Goal: Task Accomplishment & Management: Use online tool/utility

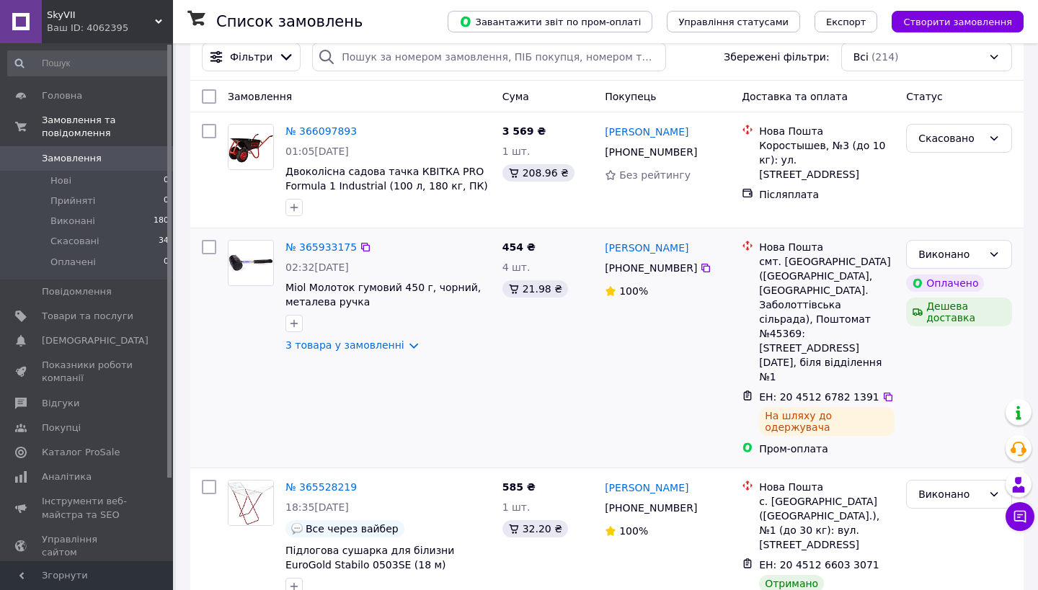
scroll to position [30, 0]
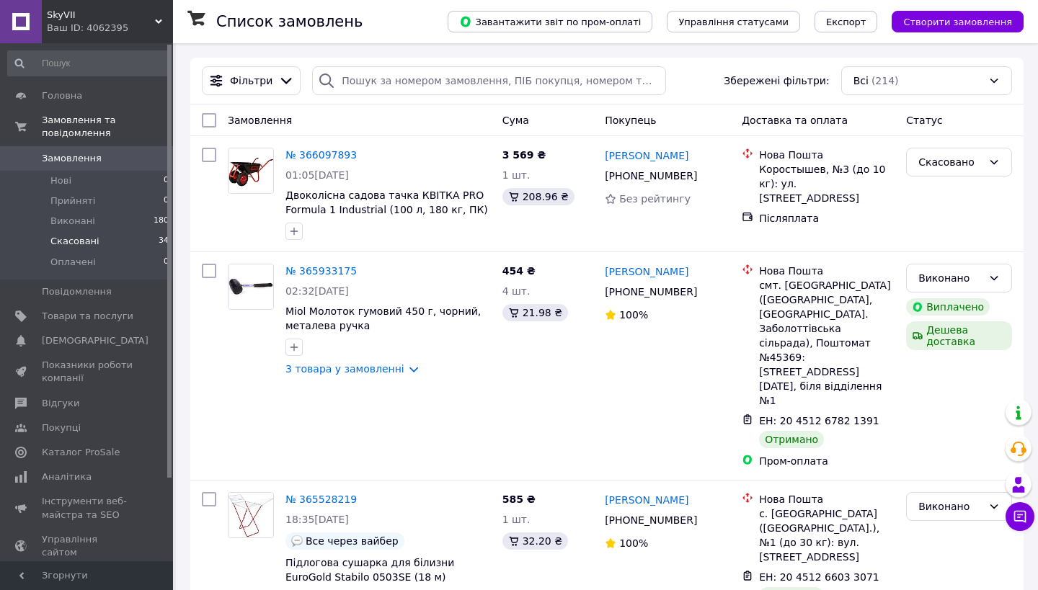
click at [94, 240] on span "Скасовані" at bounding box center [74, 241] width 49 height 13
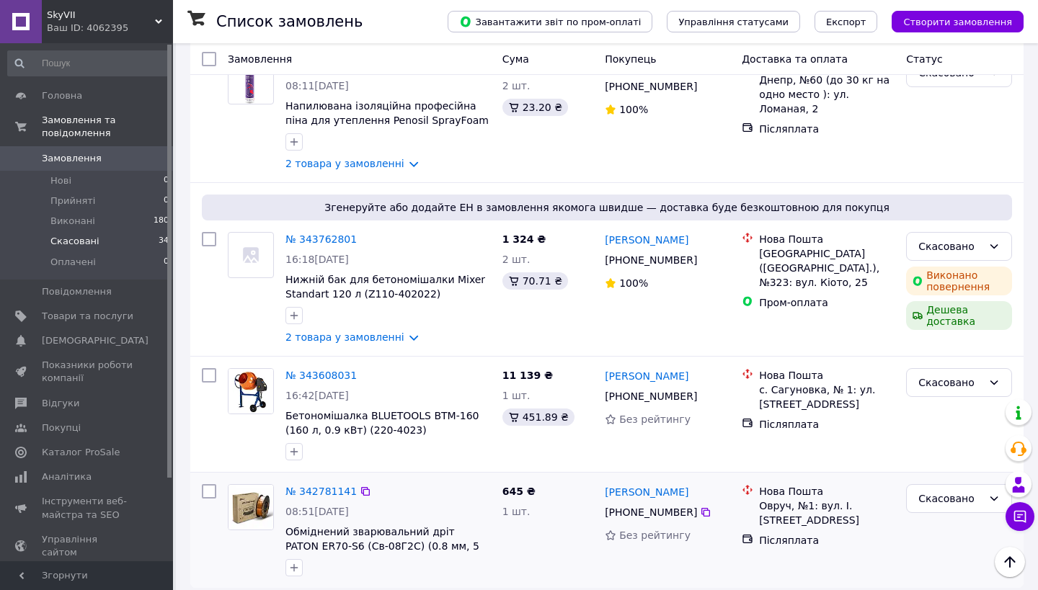
scroll to position [2416, 0]
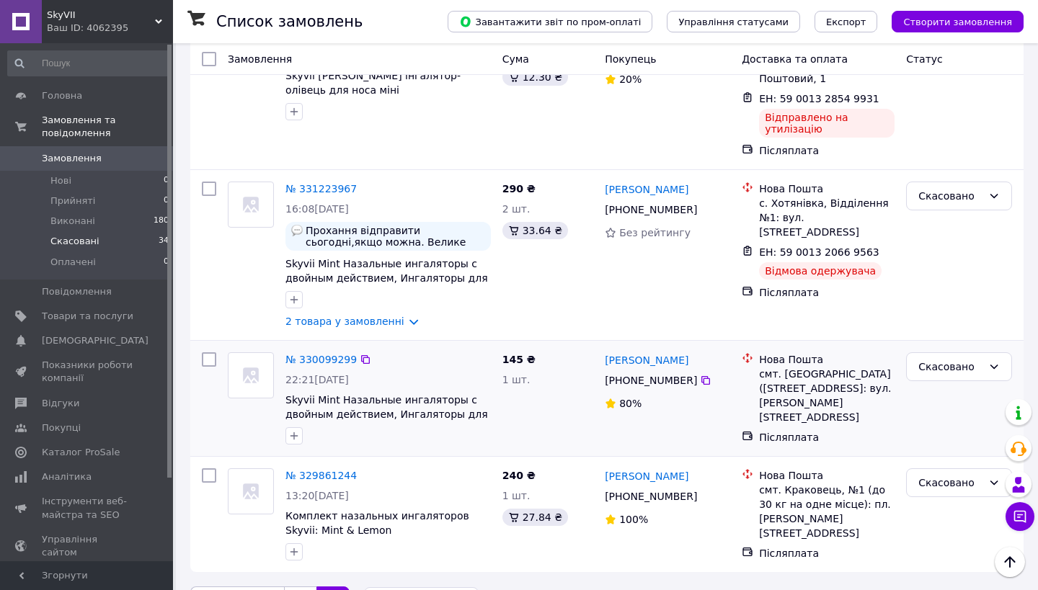
scroll to position [1502, 0]
click at [90, 126] on span "Замовлення та повідомлення" at bounding box center [107, 127] width 131 height 26
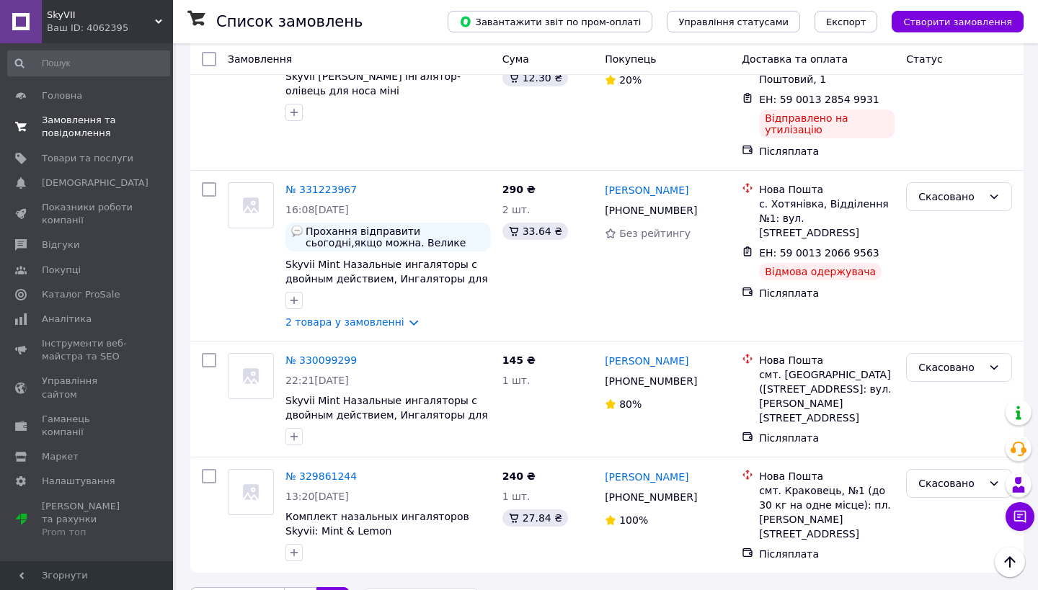
click at [87, 128] on span "Замовлення та повідомлення" at bounding box center [88, 127] width 92 height 26
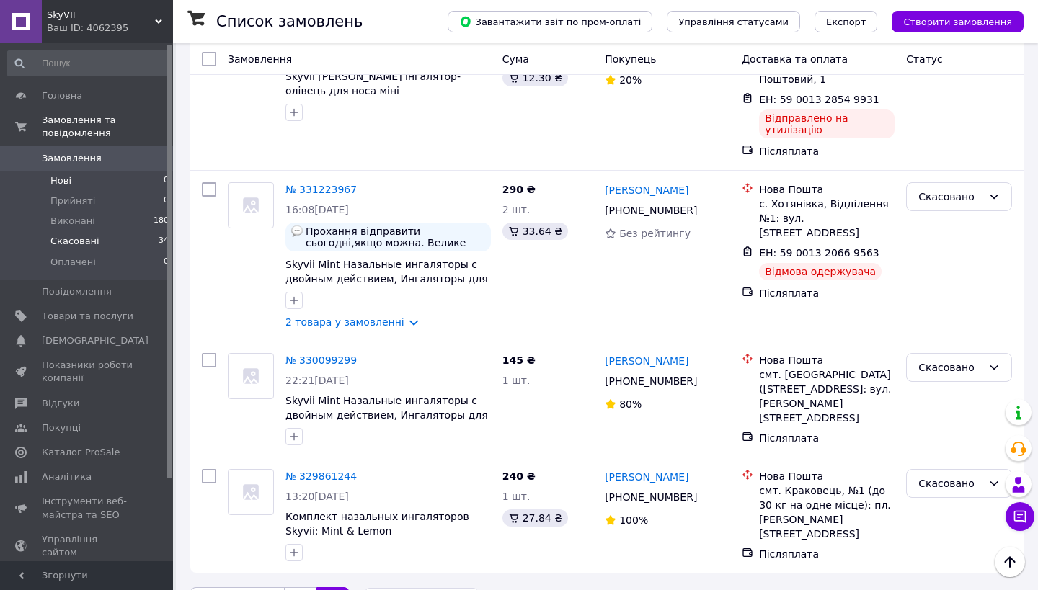
click at [61, 177] on span "Нові" at bounding box center [60, 180] width 21 height 13
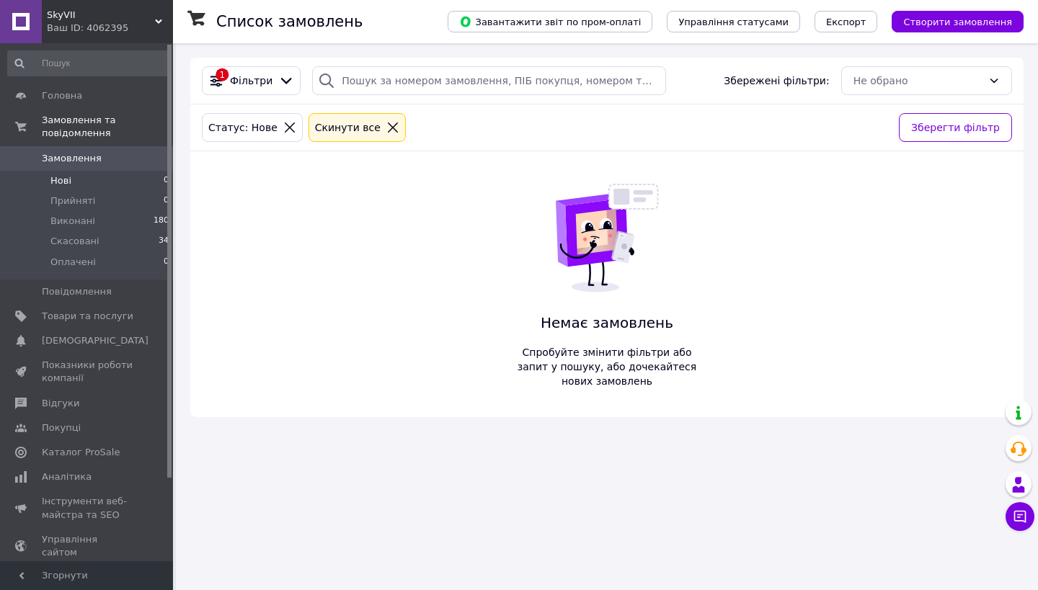
click at [386, 130] on icon at bounding box center [392, 127] width 13 height 13
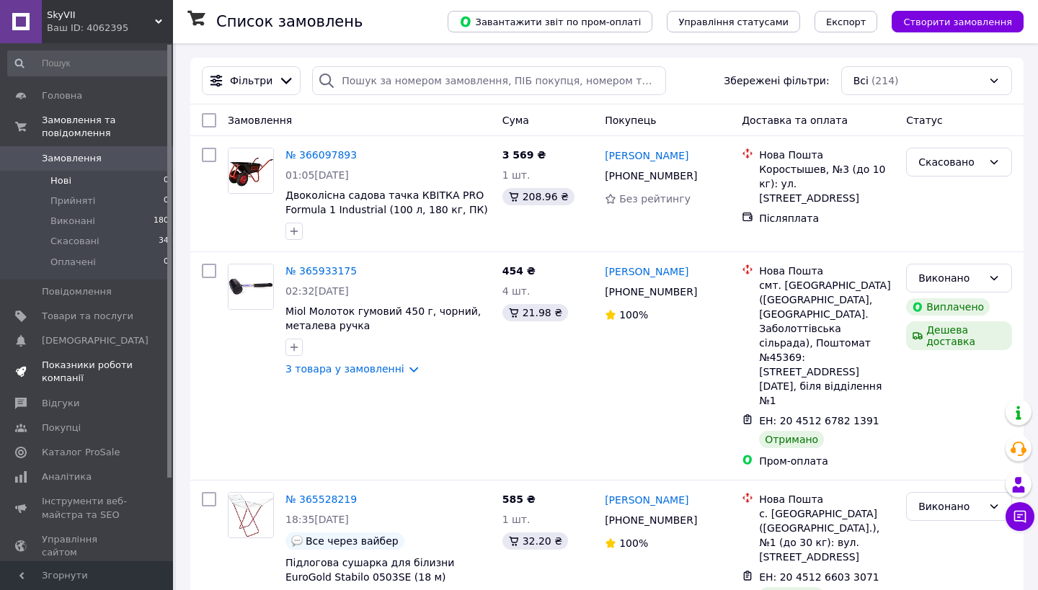
click at [101, 368] on span "Показники роботи компанії" at bounding box center [88, 372] width 92 height 26
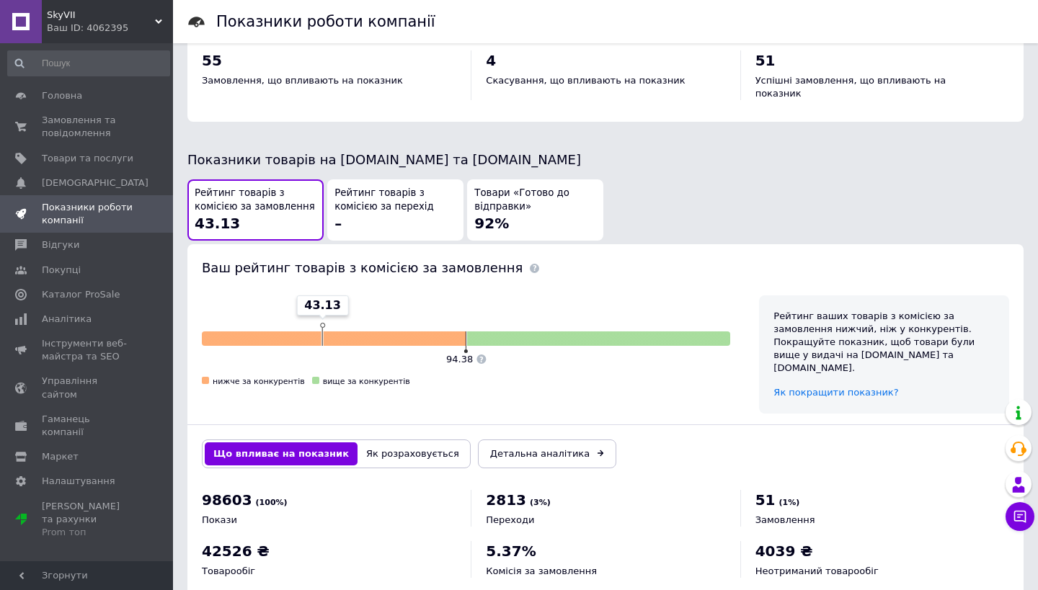
scroll to position [687, 0]
click at [58, 103] on link "Головна" at bounding box center [88, 96] width 177 height 25
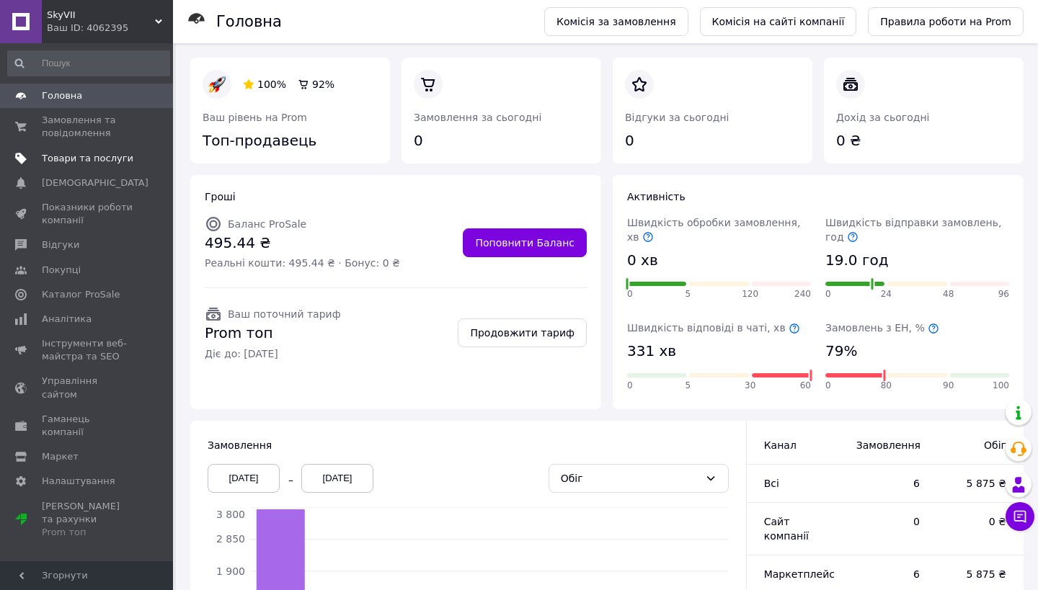
click at [71, 154] on span "Товари та послуги" at bounding box center [88, 158] width 92 height 13
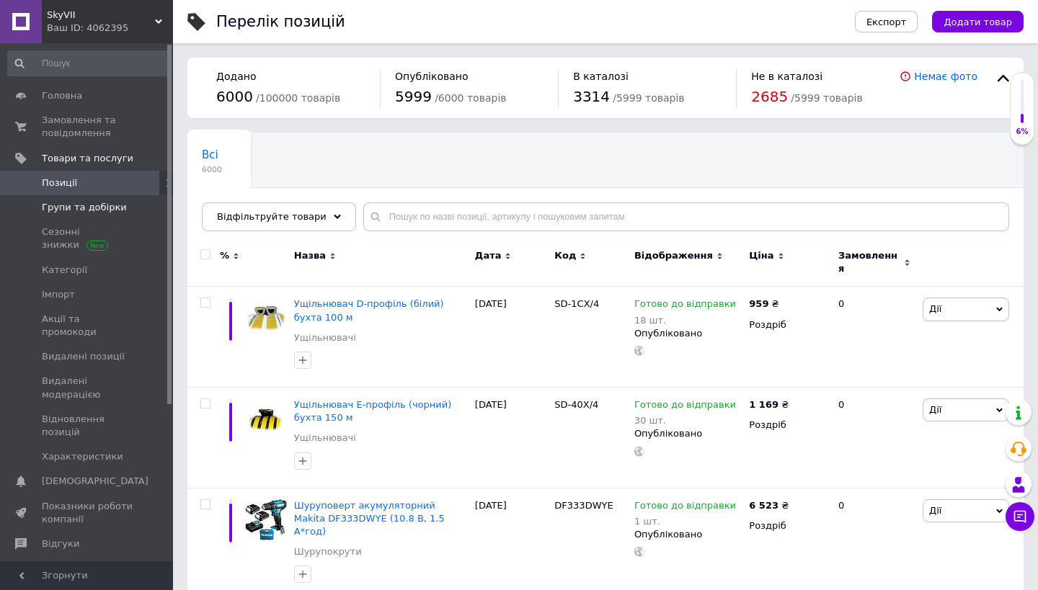
click at [71, 211] on span "Групи та добірки" at bounding box center [84, 207] width 85 height 13
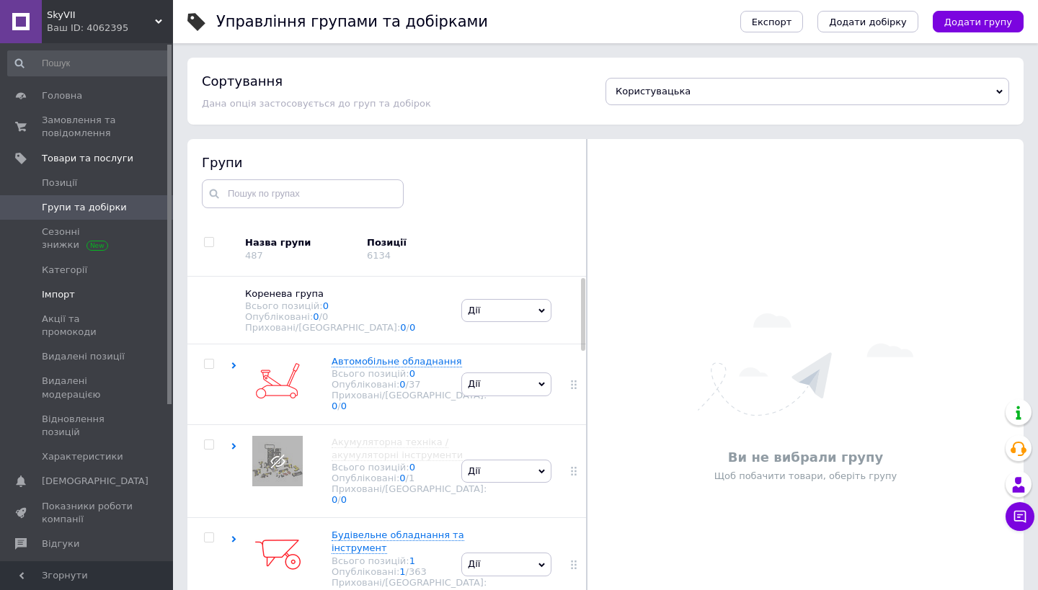
click at [74, 288] on span "Імпорт" at bounding box center [88, 294] width 92 height 13
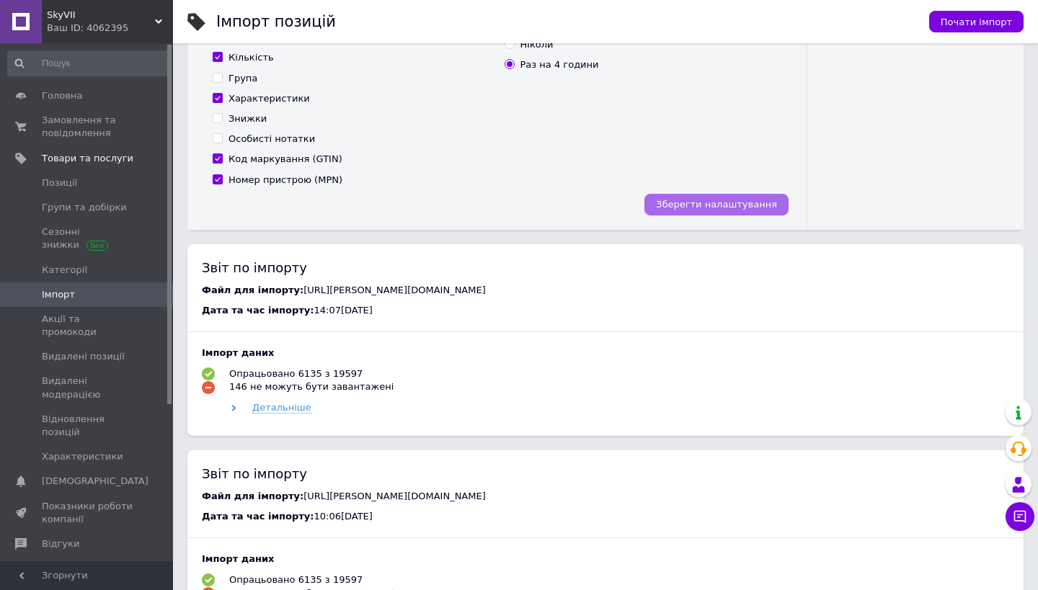
scroll to position [479, 0]
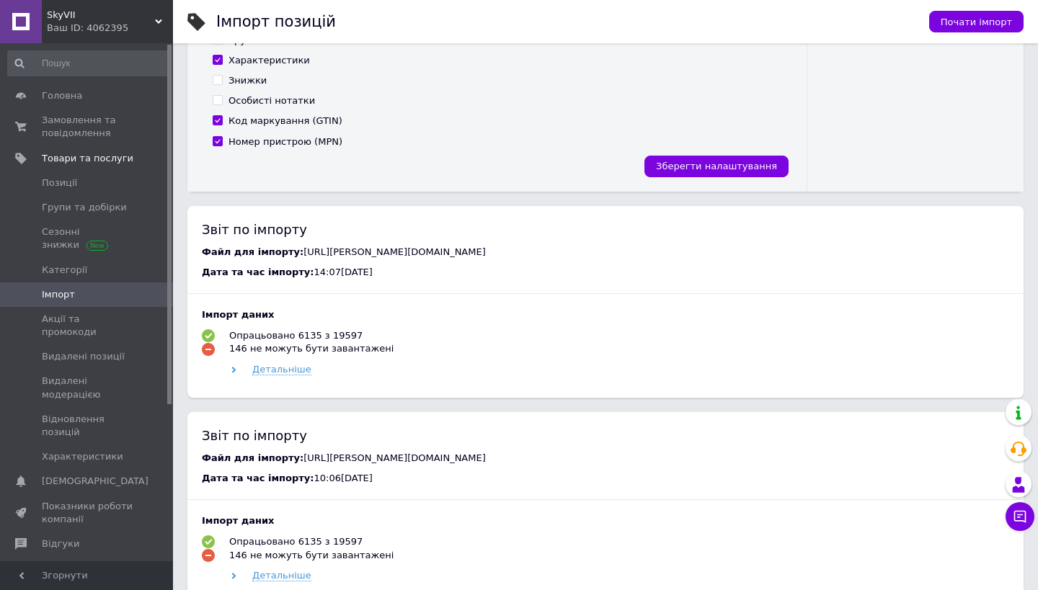
click at [240, 369] on div "Детальніше" at bounding box center [618, 369] width 782 height 13
click at [234, 367] on use at bounding box center [234, 370] width 4 height 6
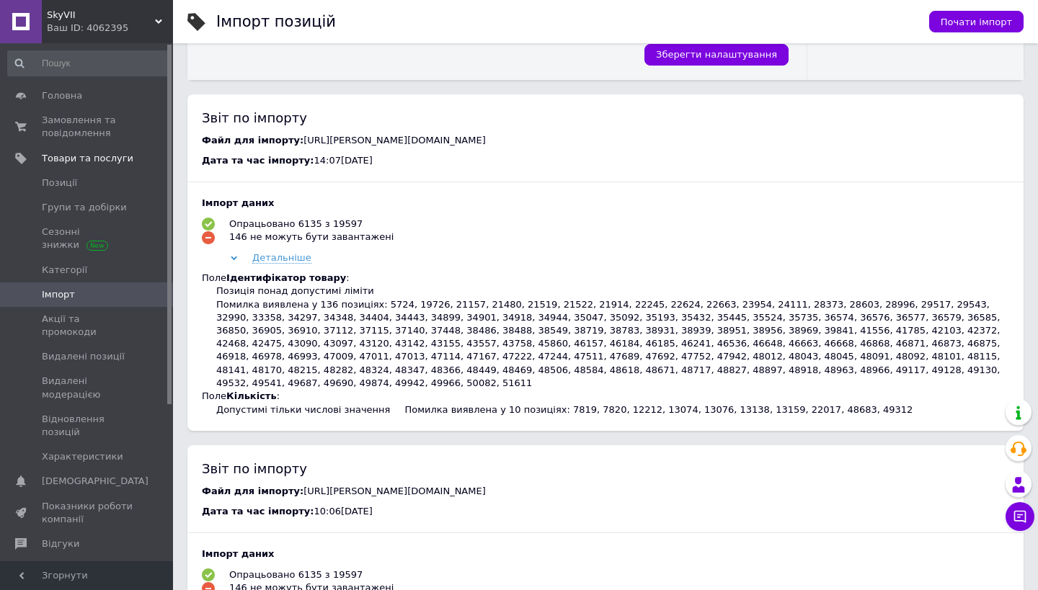
scroll to position [591, 0]
click at [955, 25] on span "Почати імпорт" at bounding box center [976, 22] width 71 height 11
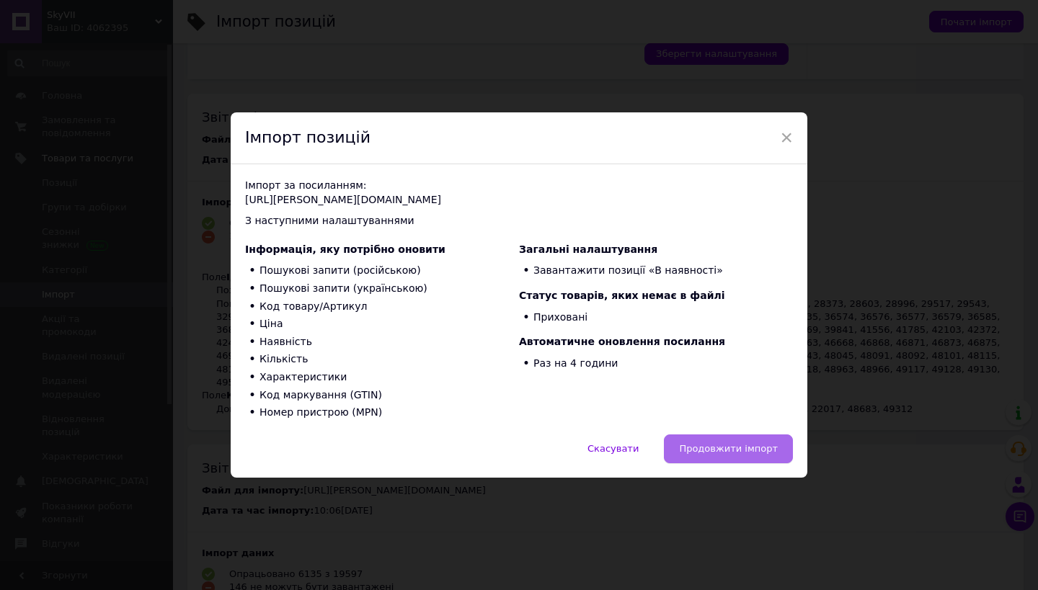
click at [719, 447] on span "Продовжити імпорт" at bounding box center [728, 448] width 99 height 11
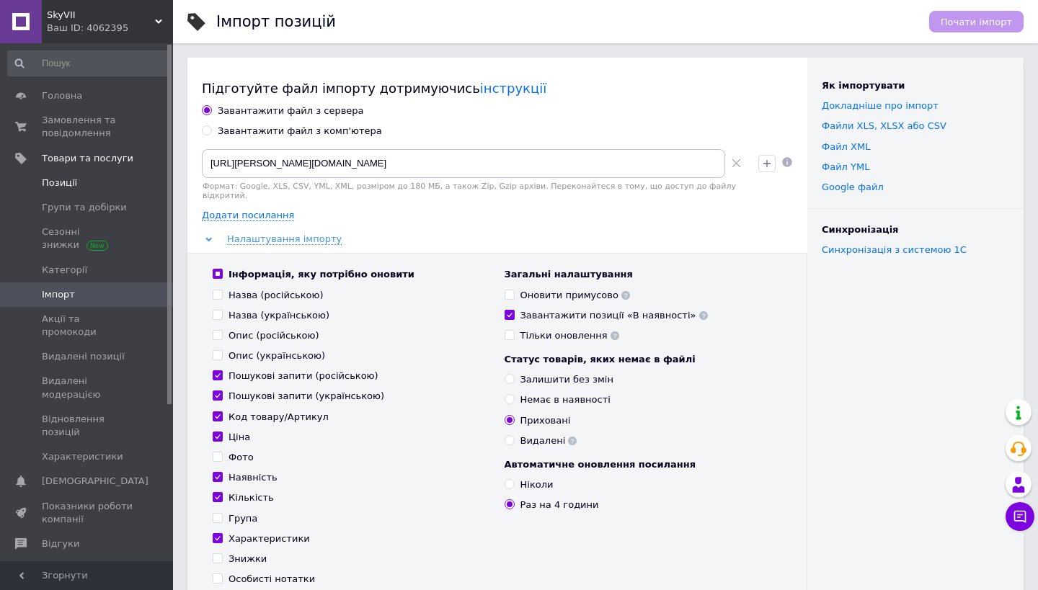
scroll to position [0, 0]
click at [71, 163] on span "Товари та послуги" at bounding box center [88, 158] width 92 height 13
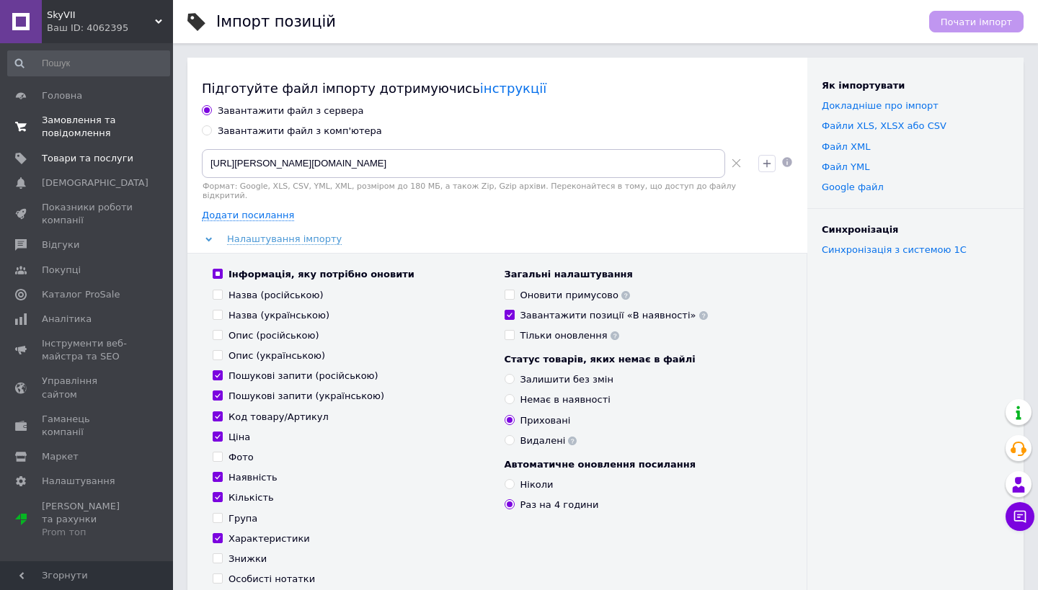
click at [78, 136] on span "Замовлення та повідомлення" at bounding box center [88, 127] width 92 height 26
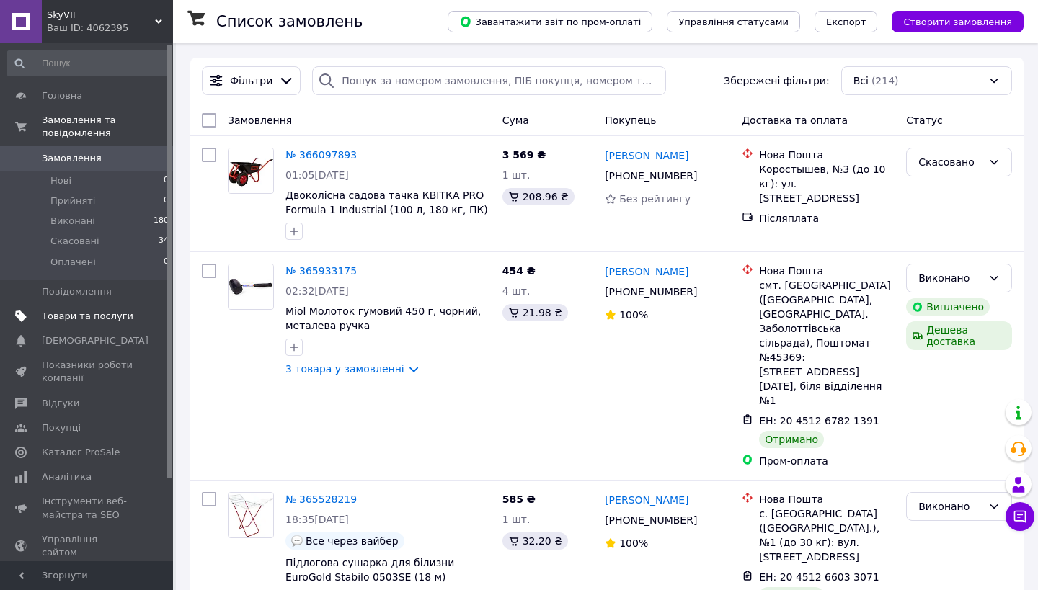
click at [78, 326] on link "Товари та послуги" at bounding box center [88, 316] width 177 height 25
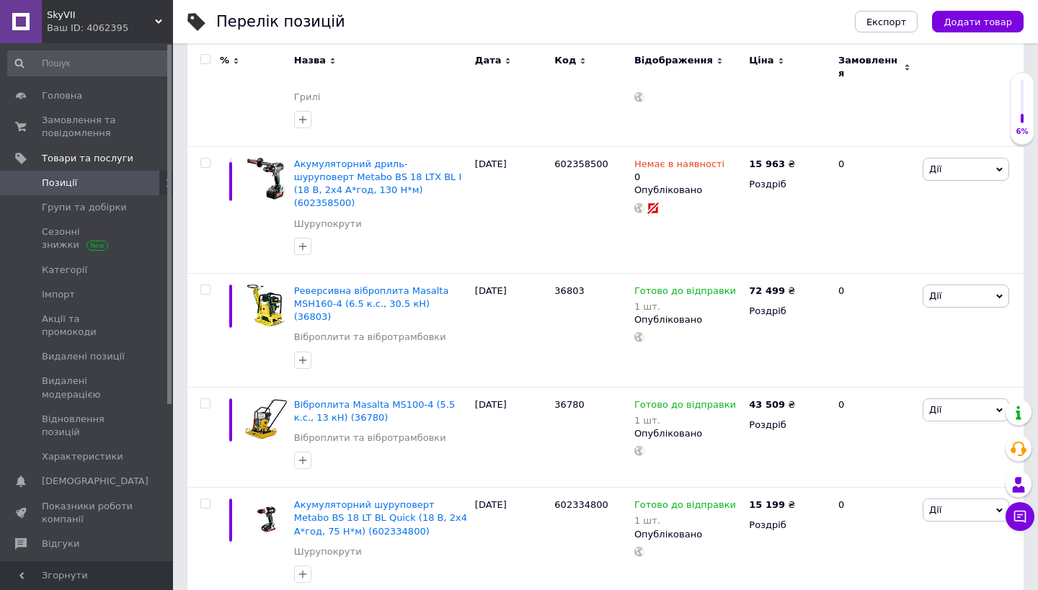
scroll to position [10286, 0]
click at [115, 210] on span "Групи та добірки" at bounding box center [84, 207] width 85 height 13
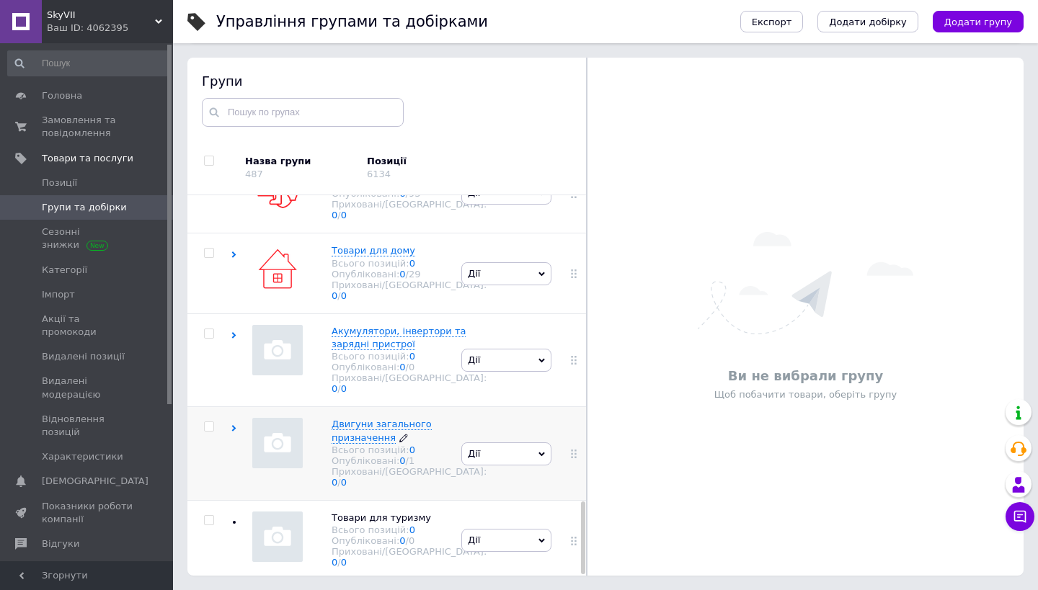
scroll to position [81, 0]
click at [231, 252] on icon at bounding box center [234, 255] width 6 height 6
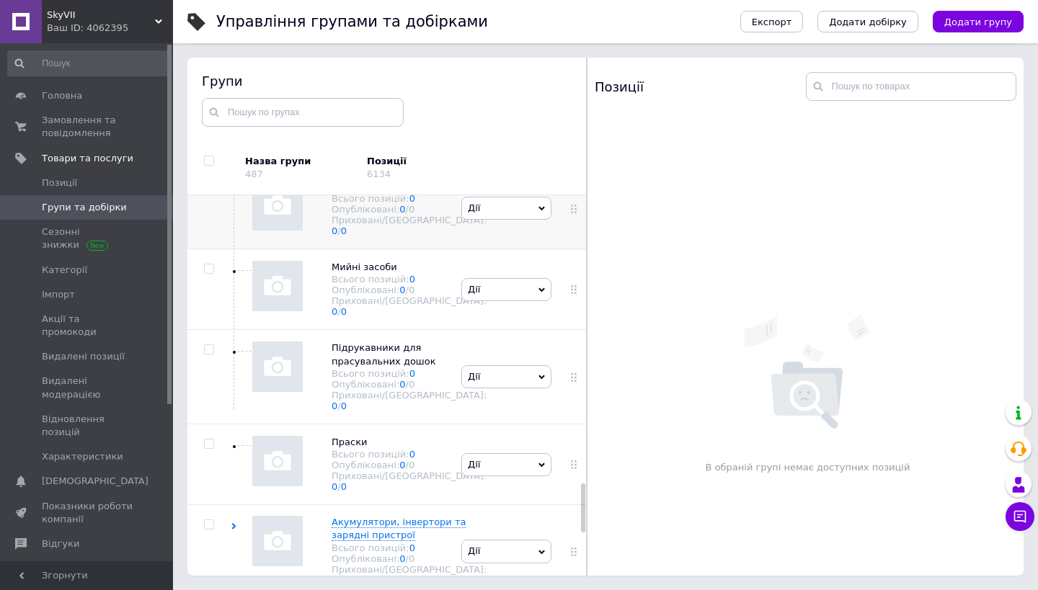
scroll to position [2231, 0]
click at [295, 226] on img at bounding box center [277, 201] width 50 height 50
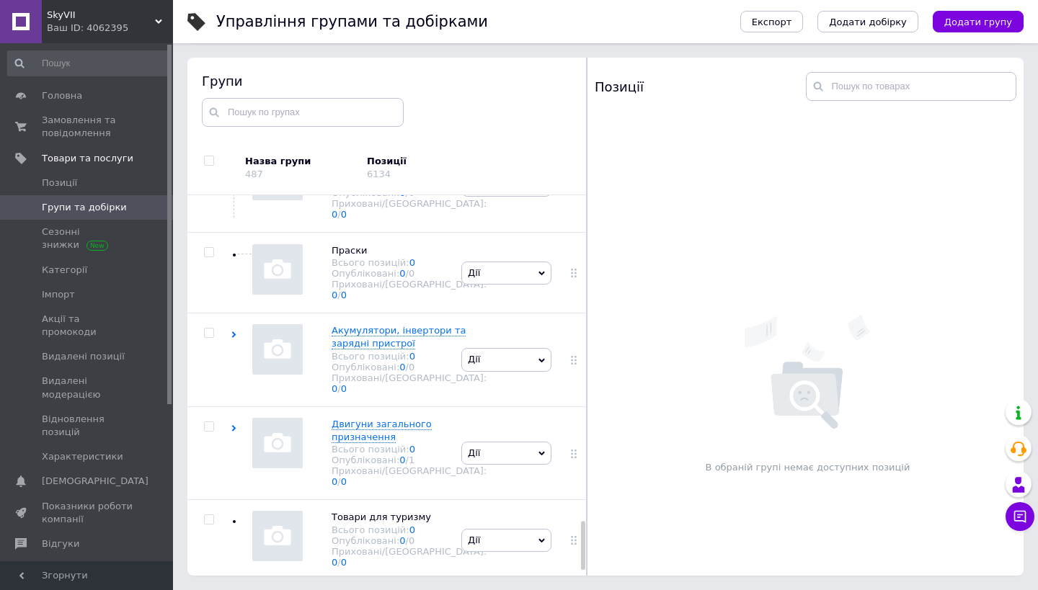
scroll to position [2514, 0]
click at [303, 293] on img at bounding box center [277, 269] width 50 height 50
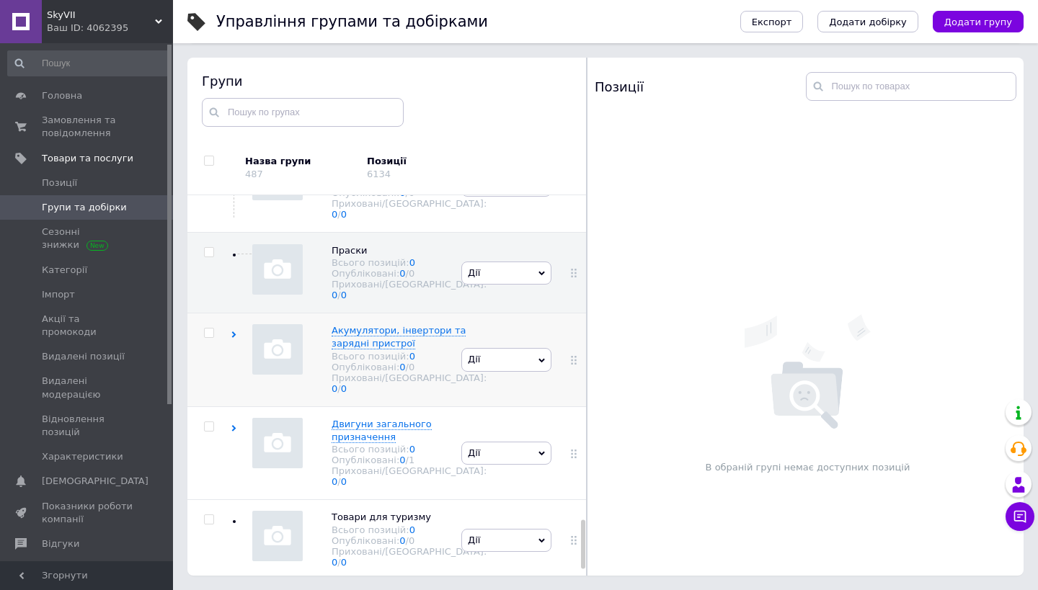
click at [293, 375] on img at bounding box center [277, 349] width 50 height 50
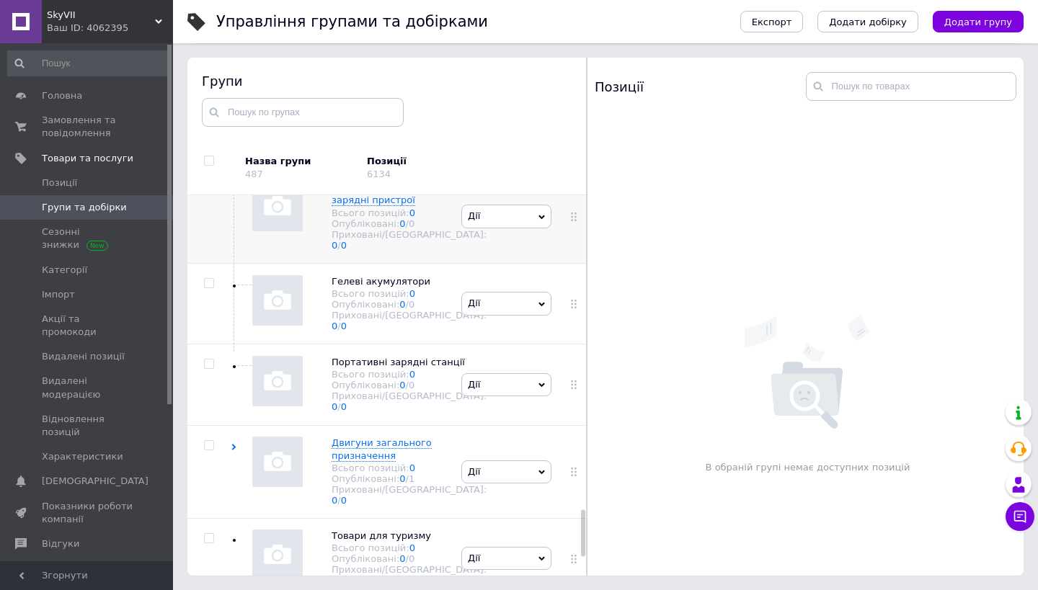
scroll to position [2588, 0]
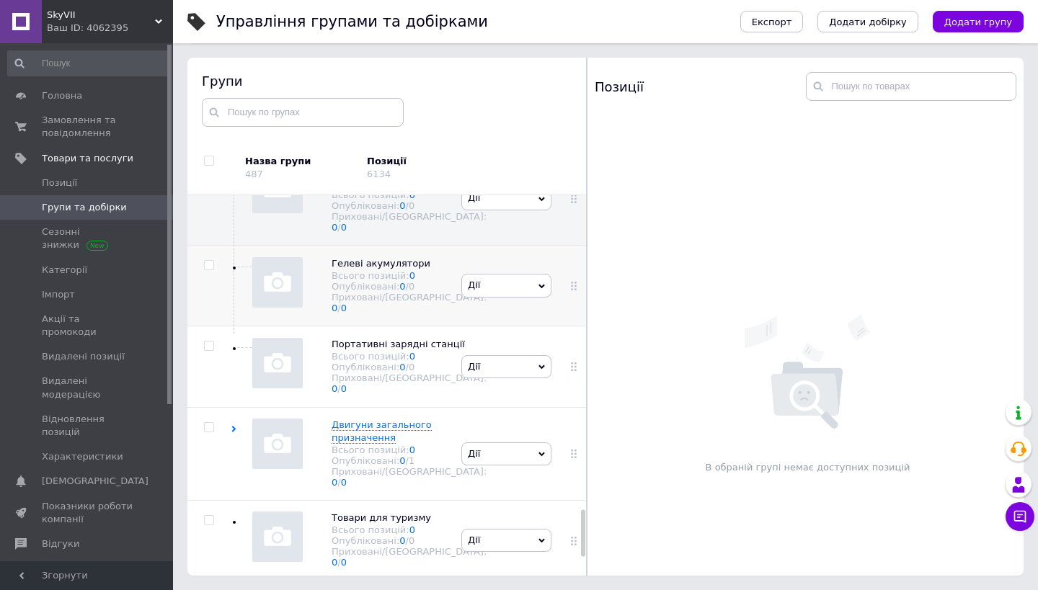
click at [302, 308] on img at bounding box center [277, 282] width 50 height 50
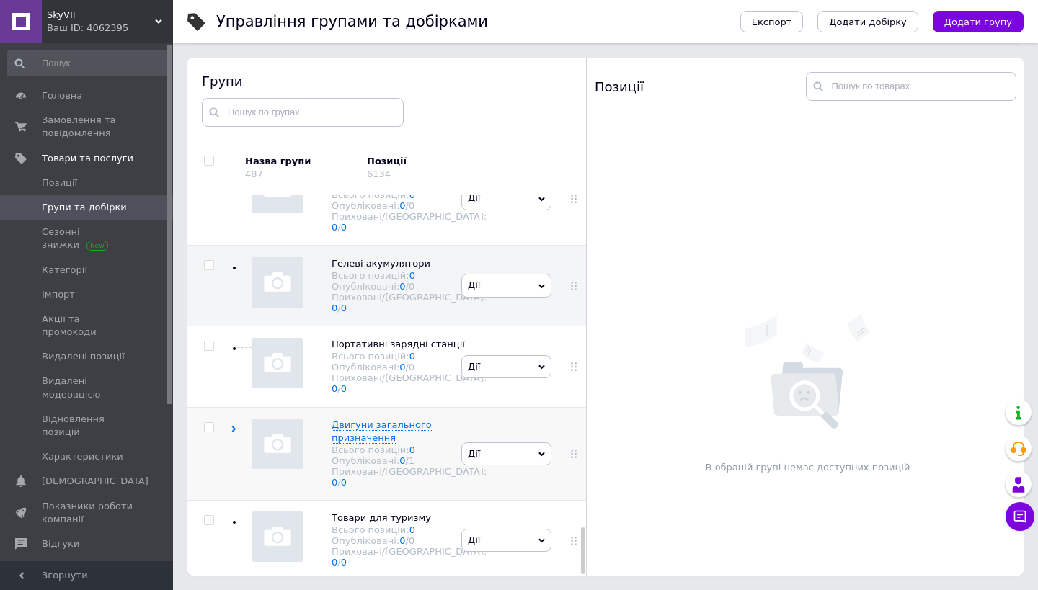
scroll to position [81, 0]
click at [290, 441] on img at bounding box center [277, 444] width 50 height 50
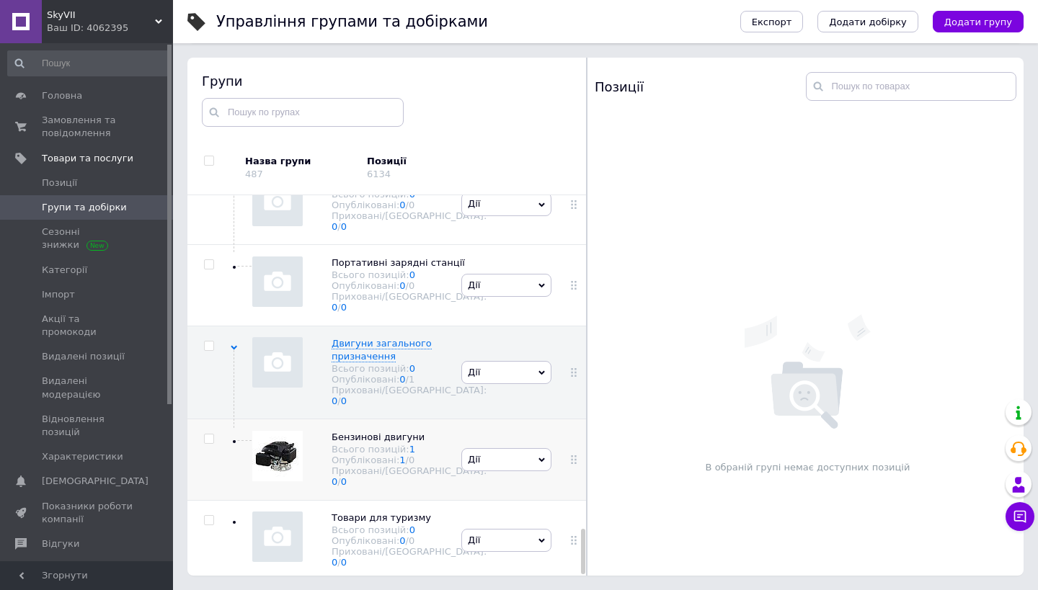
scroll to position [2816, 0]
click at [303, 456] on img at bounding box center [277, 456] width 50 height 50
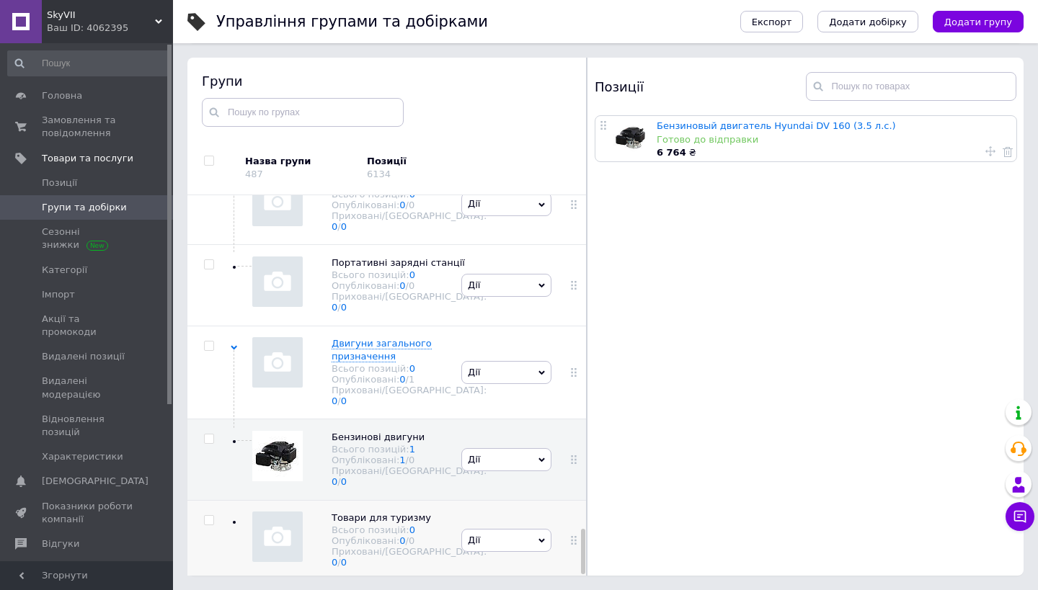
scroll to position [81, 0]
click at [277, 525] on img at bounding box center [277, 537] width 50 height 50
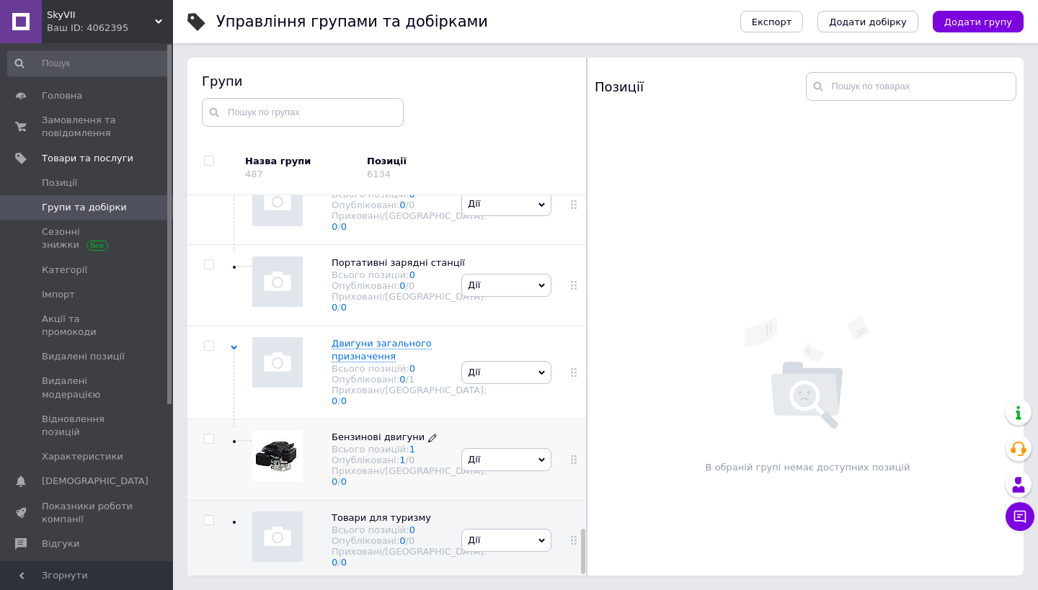
click at [380, 432] on span "Бензинові двигуни" at bounding box center [378, 437] width 93 height 11
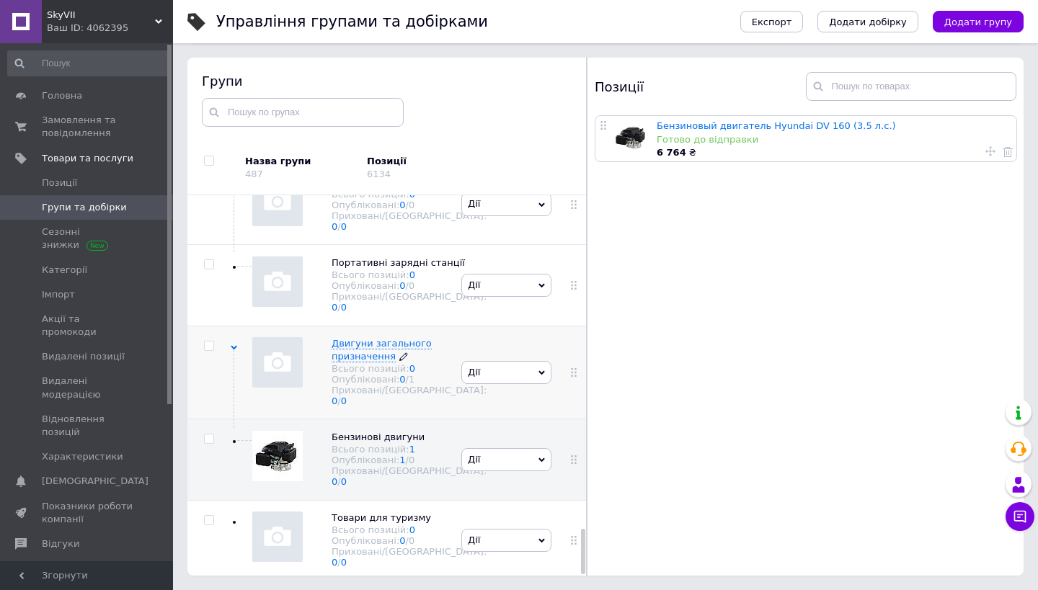
click at [378, 363] on div "Всього позицій: 0" at bounding box center [409, 368] width 155 height 11
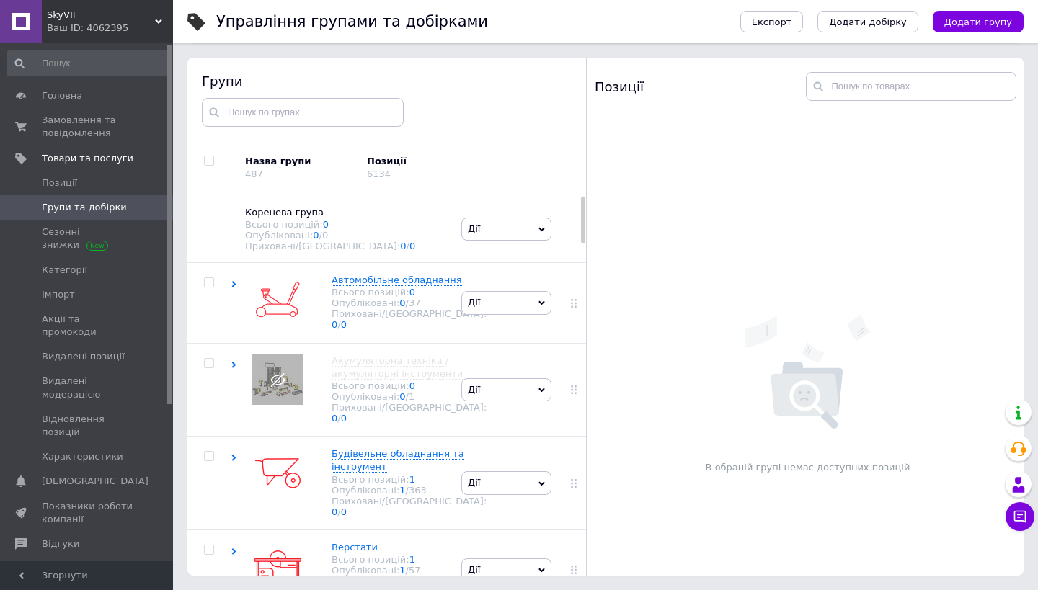
scroll to position [0, 0]
click at [61, 97] on span "Головна" at bounding box center [62, 95] width 40 height 13
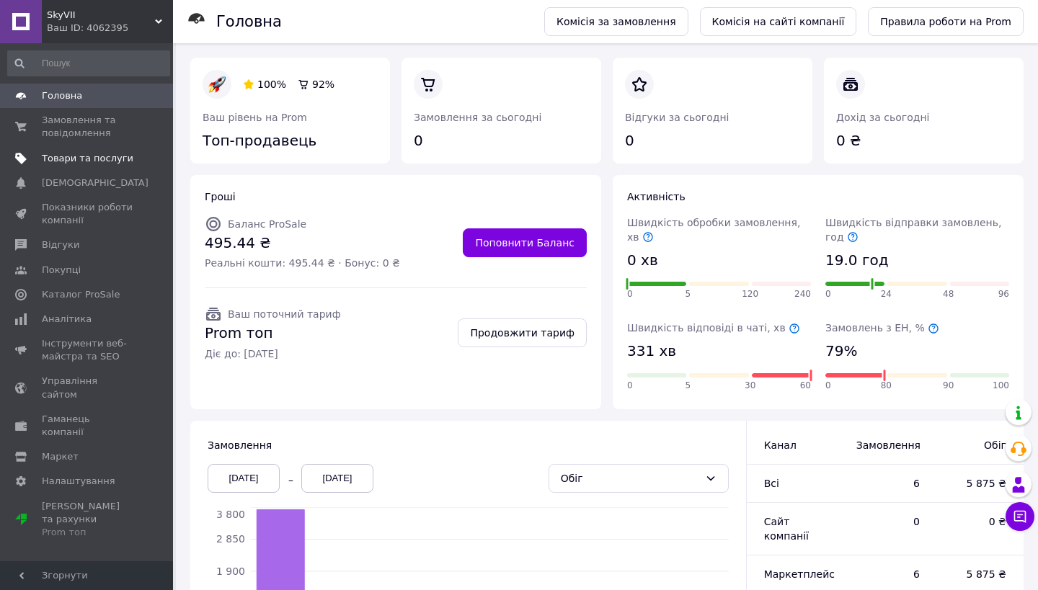
click at [93, 158] on span "Товари та послуги" at bounding box center [88, 158] width 92 height 13
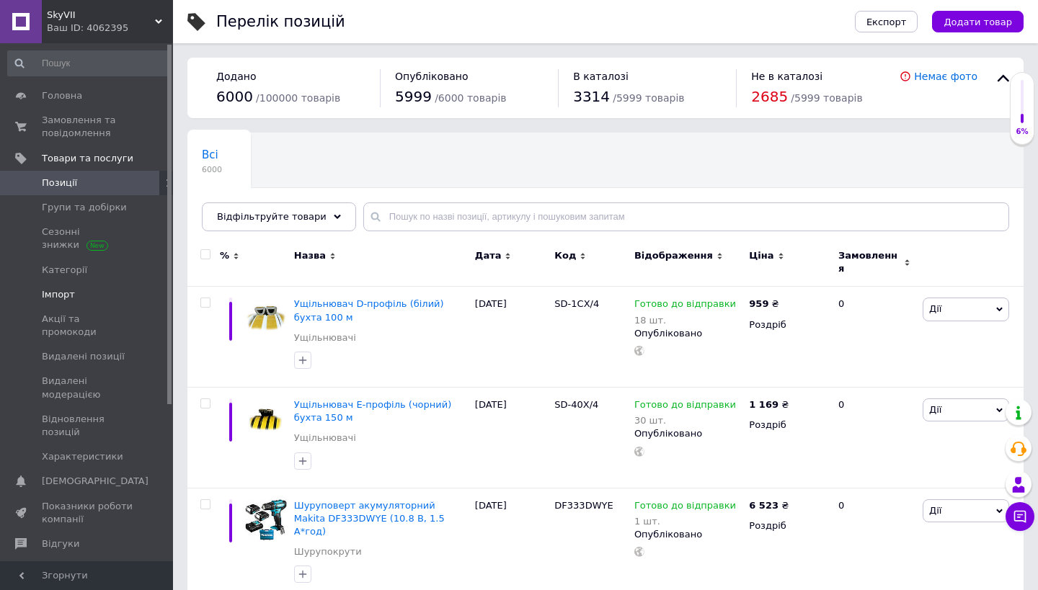
click at [68, 301] on link "Імпорт" at bounding box center [88, 295] width 177 height 25
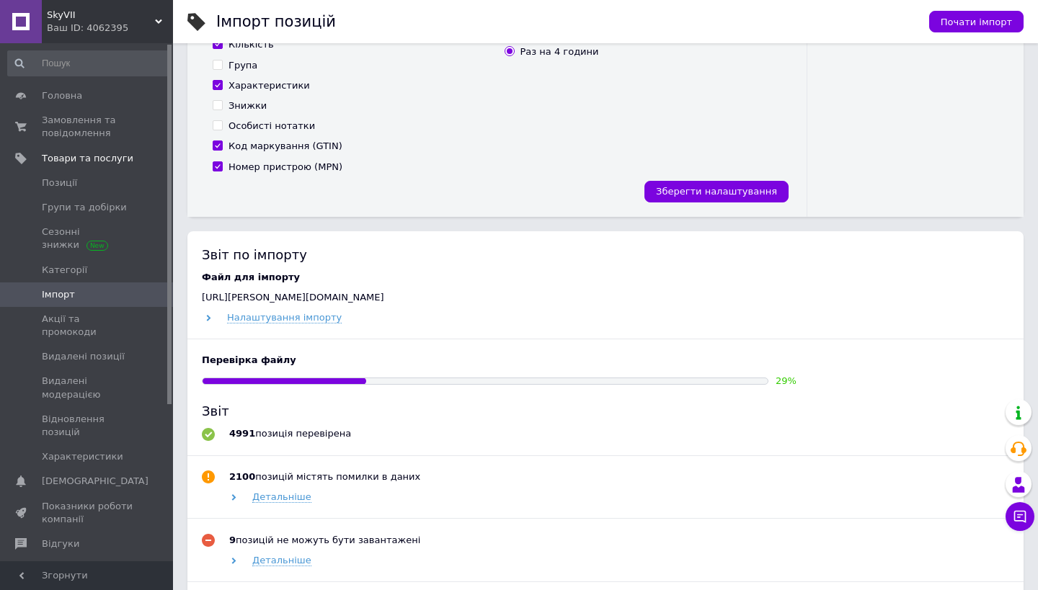
scroll to position [455, 0]
click at [208, 315] on use at bounding box center [209, 317] width 4 height 6
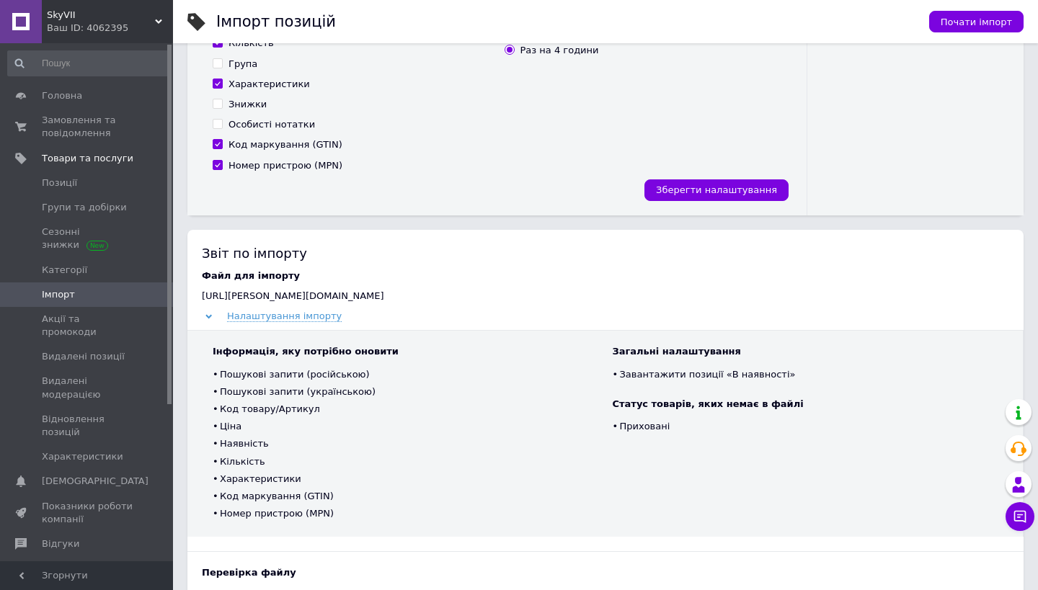
click at [215, 310] on div "Налаштування імпорту" at bounding box center [605, 316] width 807 height 13
click at [205, 316] on div "Налаштування імпорту" at bounding box center [605, 316] width 807 height 13
click at [209, 315] on use at bounding box center [208, 317] width 6 height 4
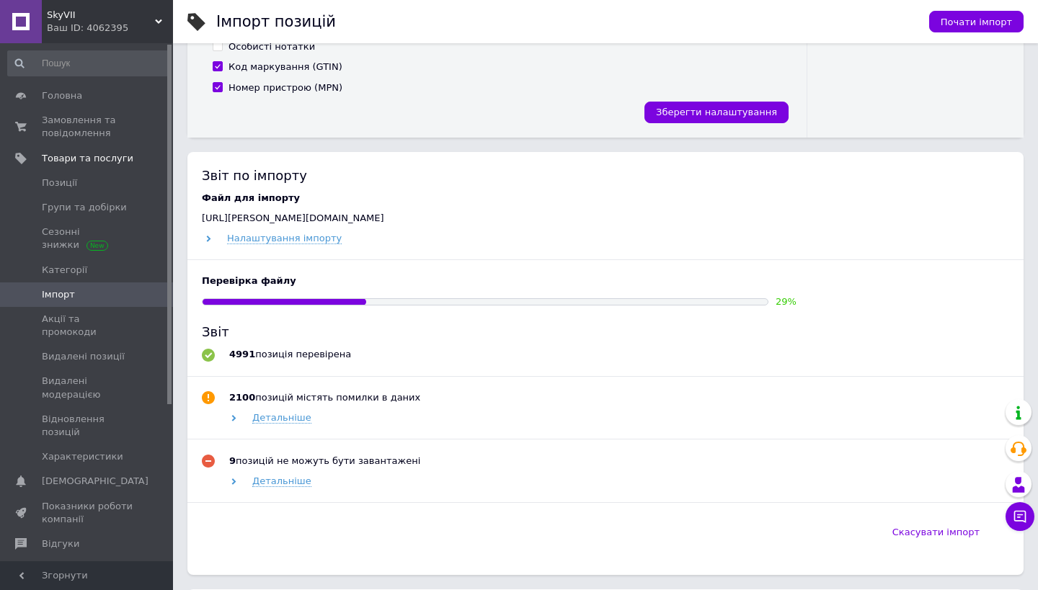
scroll to position [536, 0]
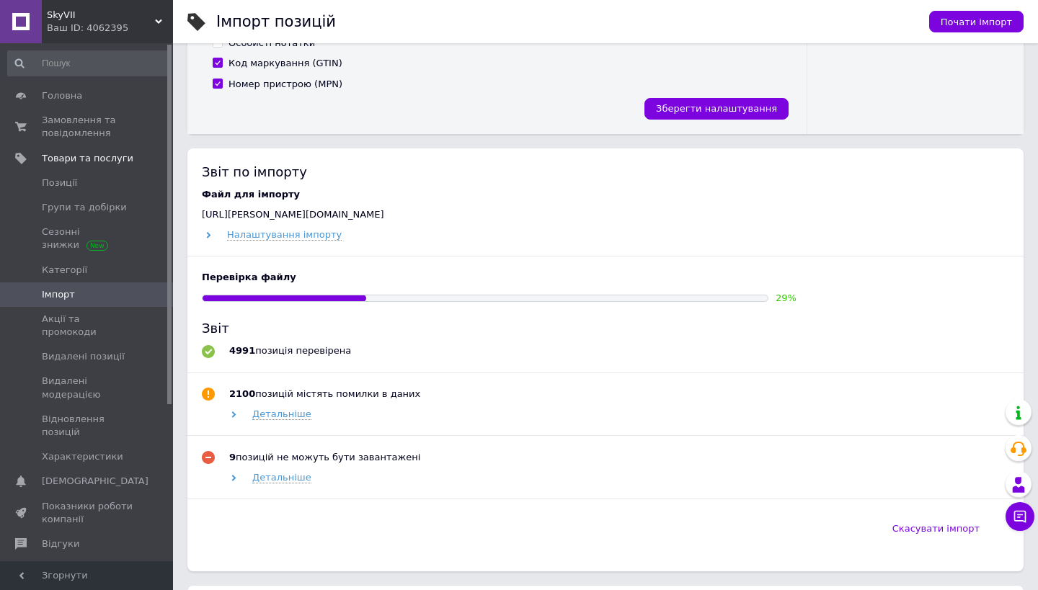
click at [246, 412] on div "Детальніше" at bounding box center [618, 414] width 782 height 13
click at [227, 412] on div "Детальніше" at bounding box center [618, 414] width 782 height 13
click at [234, 412] on icon at bounding box center [234, 415] width 6 height 6
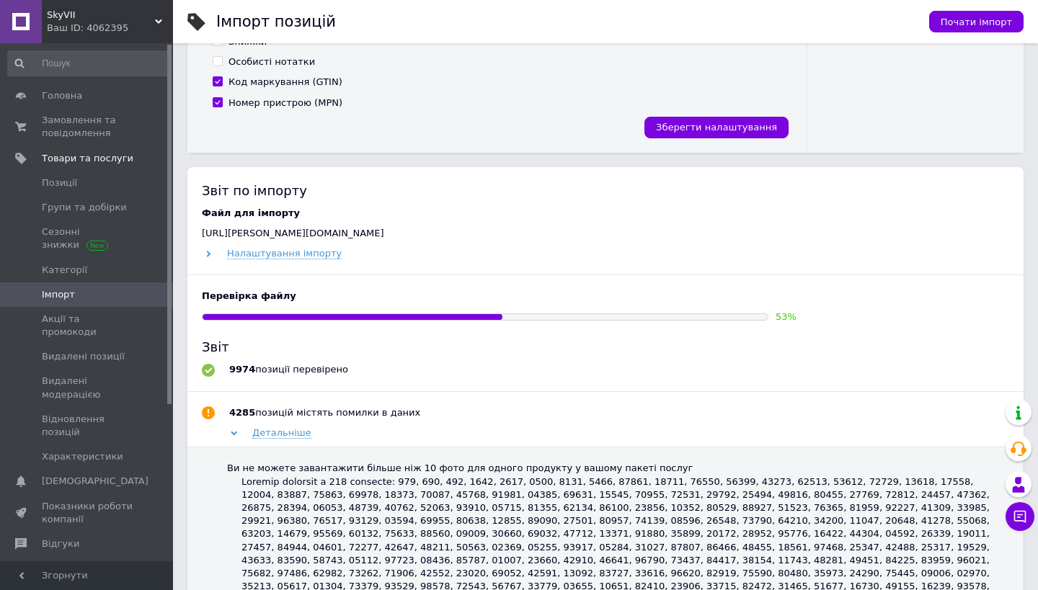
scroll to position [560, 0]
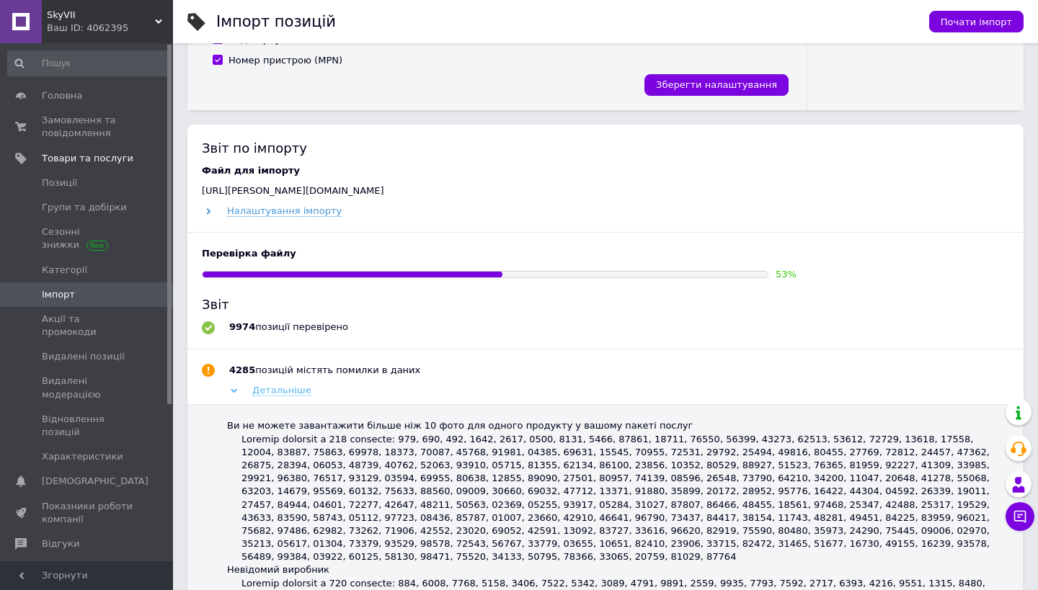
click at [278, 386] on span "Детальніше" at bounding box center [281, 391] width 59 height 12
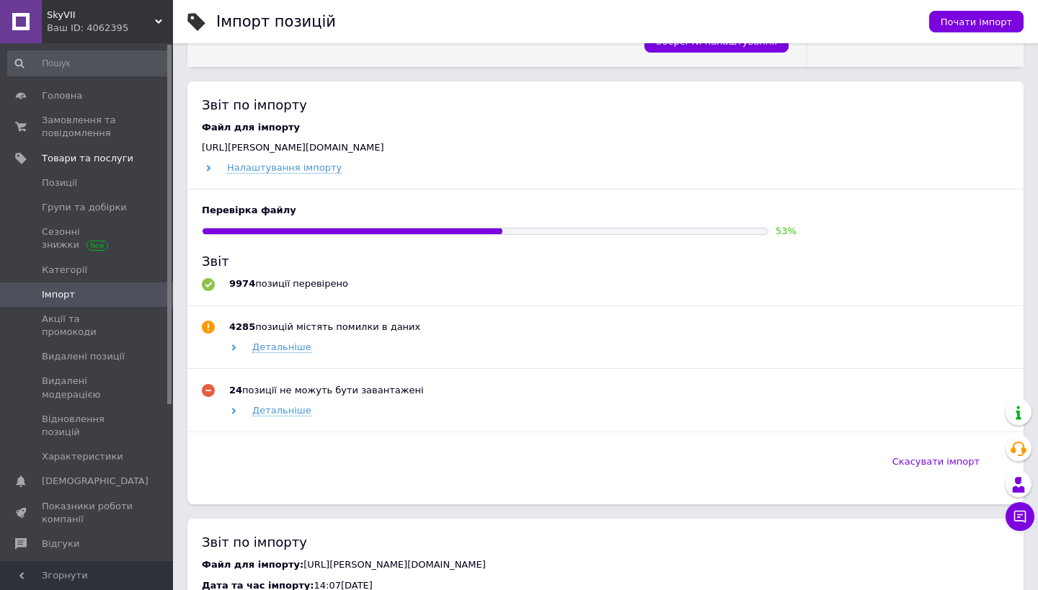
scroll to position [605, 0]
click at [56, 413] on span "Відновлення позицій" at bounding box center [88, 426] width 92 height 26
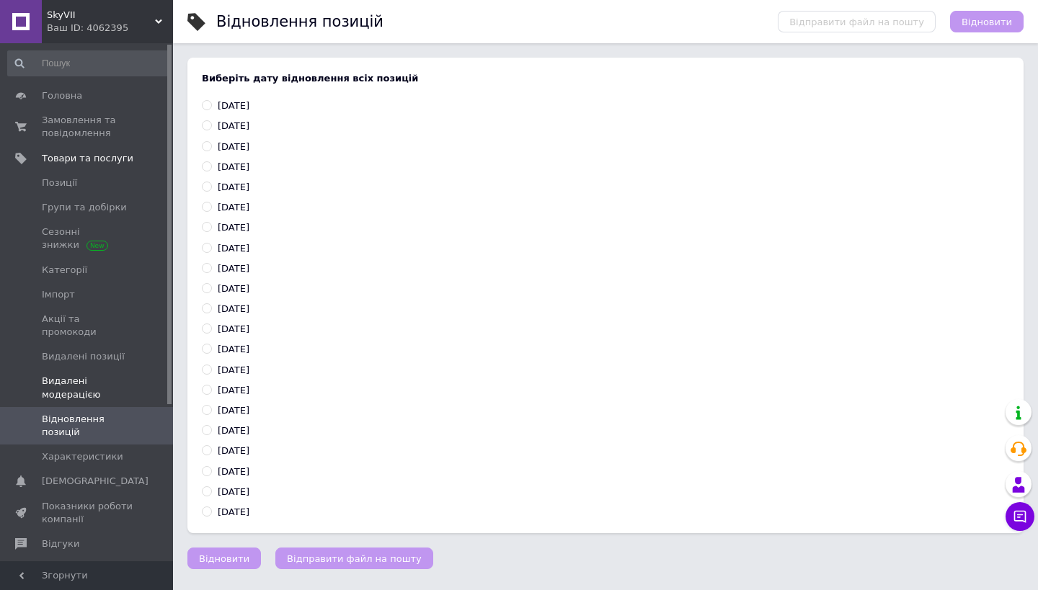
click at [60, 375] on span "Видалені модерацією" at bounding box center [88, 388] width 92 height 26
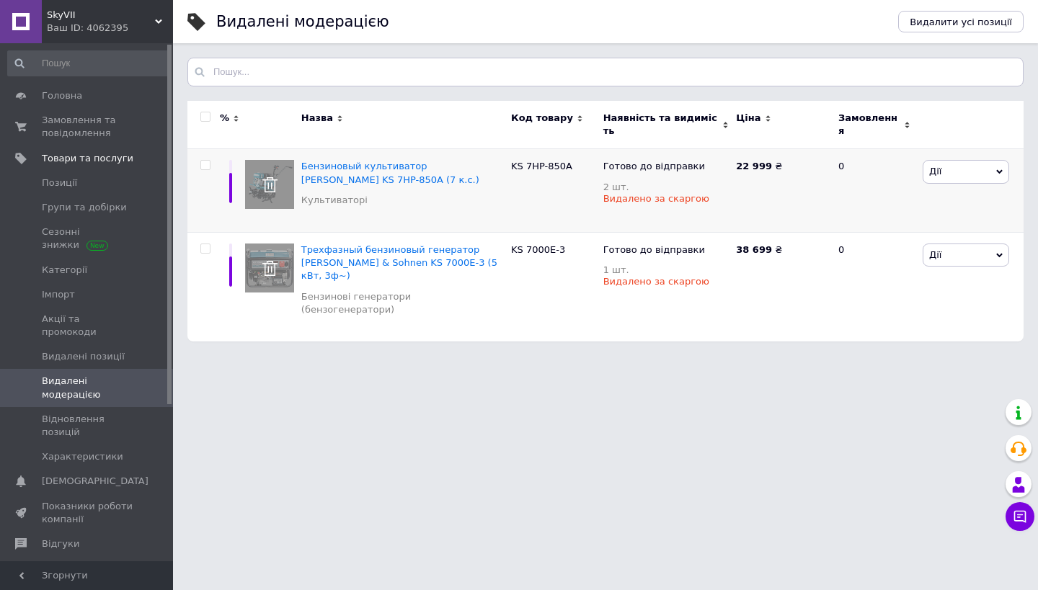
click at [267, 177] on use at bounding box center [269, 184] width 15 height 15
click at [75, 416] on span "Відновлення позицій" at bounding box center [88, 426] width 92 height 26
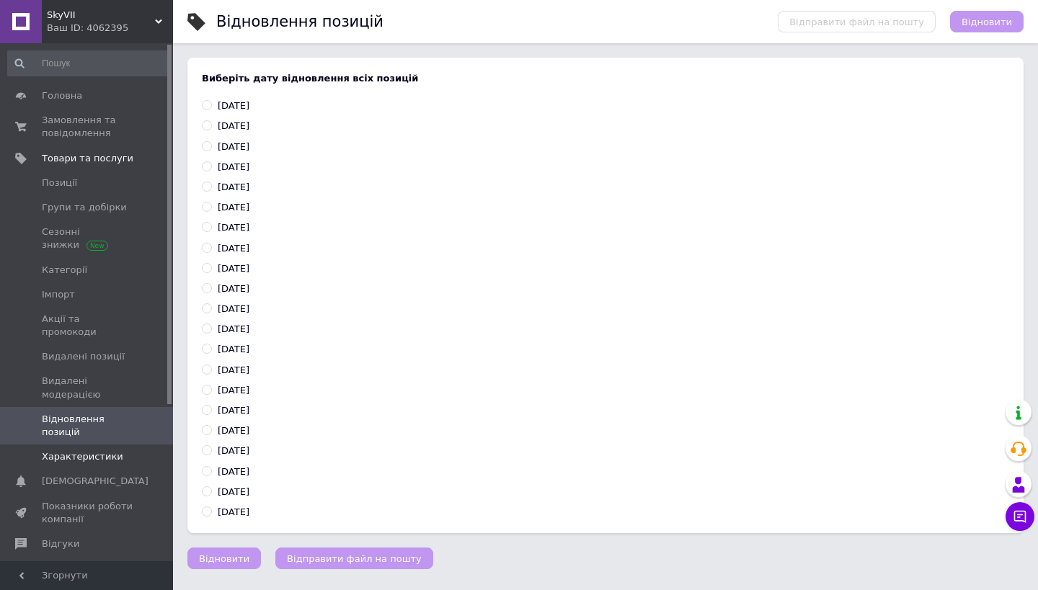
click at [73, 451] on span "Характеристики" at bounding box center [82, 457] width 81 height 13
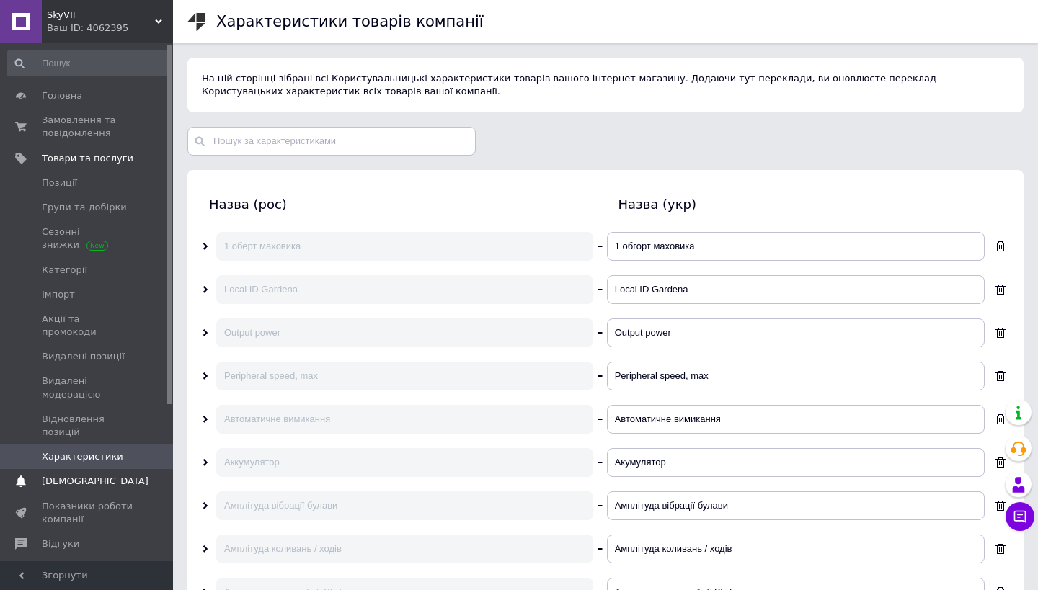
click at [73, 474] on link "Сповіщення 0 0" at bounding box center [88, 481] width 177 height 25
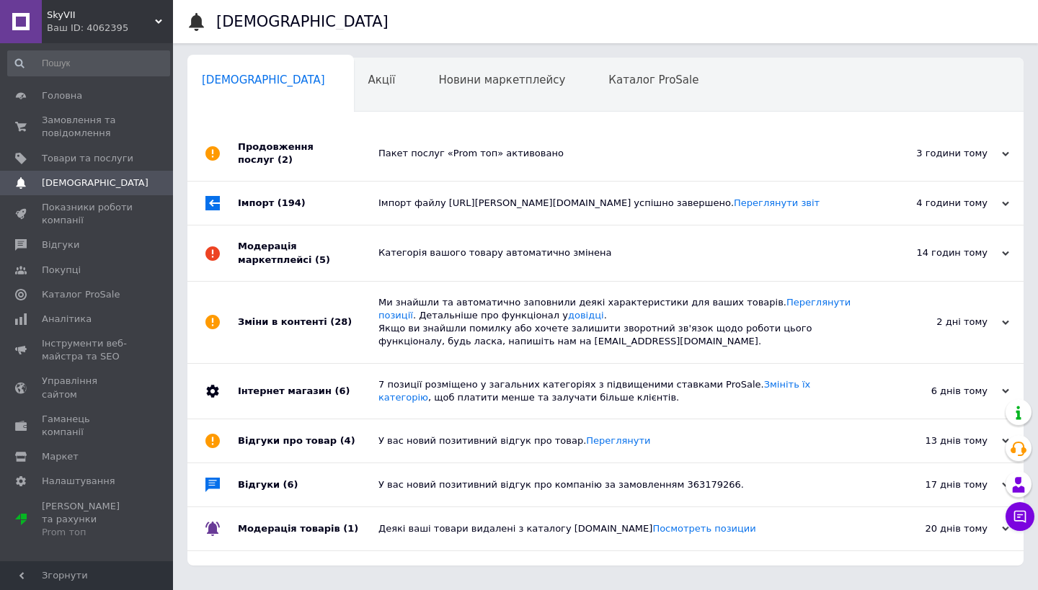
click at [528, 149] on div "Пакет послуг «Prom топ» активовано" at bounding box center [621, 153] width 487 height 13
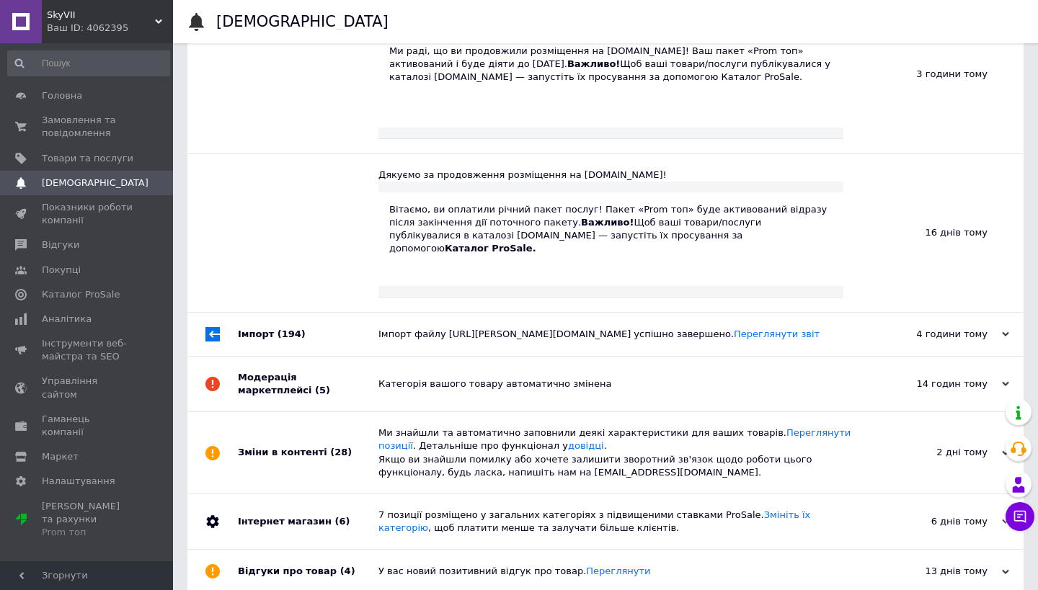
scroll to position [188, 0]
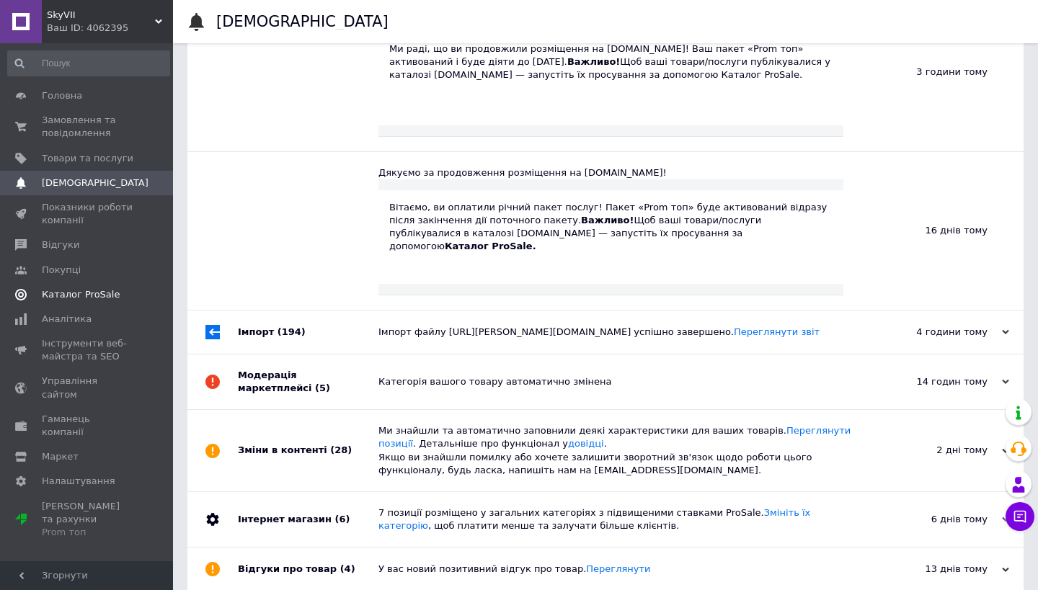
click at [83, 296] on span "Каталог ProSale" at bounding box center [81, 294] width 78 height 13
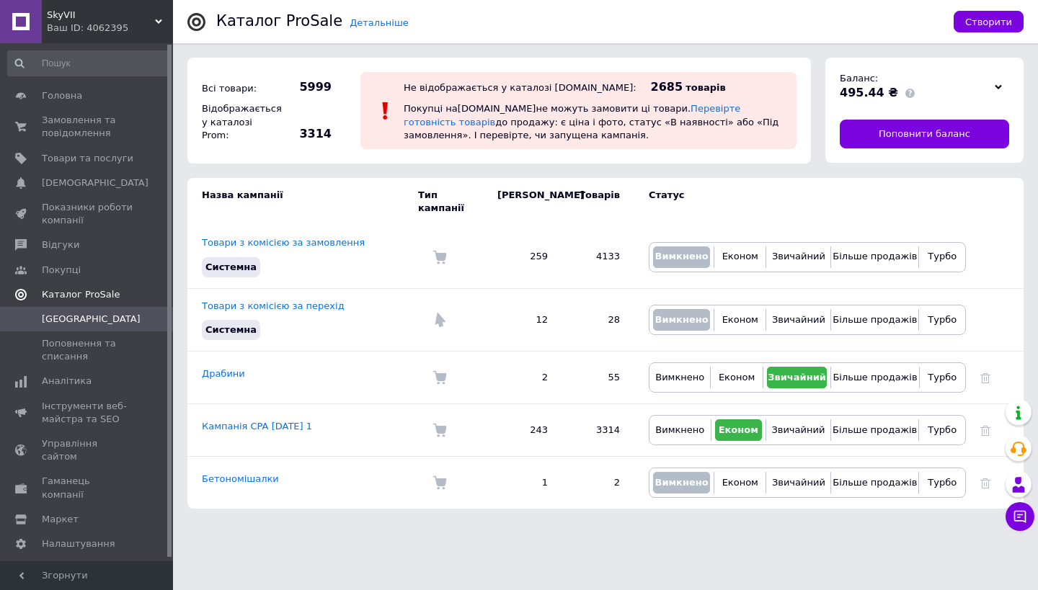
click at [104, 292] on span "Каталог ProSale" at bounding box center [81, 294] width 78 height 13
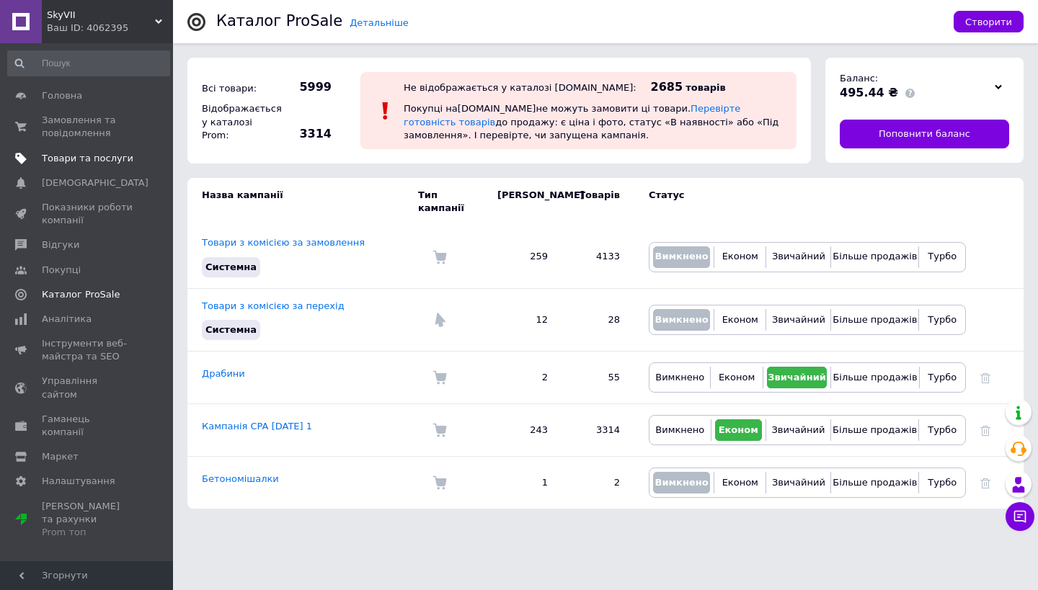
click at [86, 167] on link "Товари та послуги" at bounding box center [88, 158] width 177 height 25
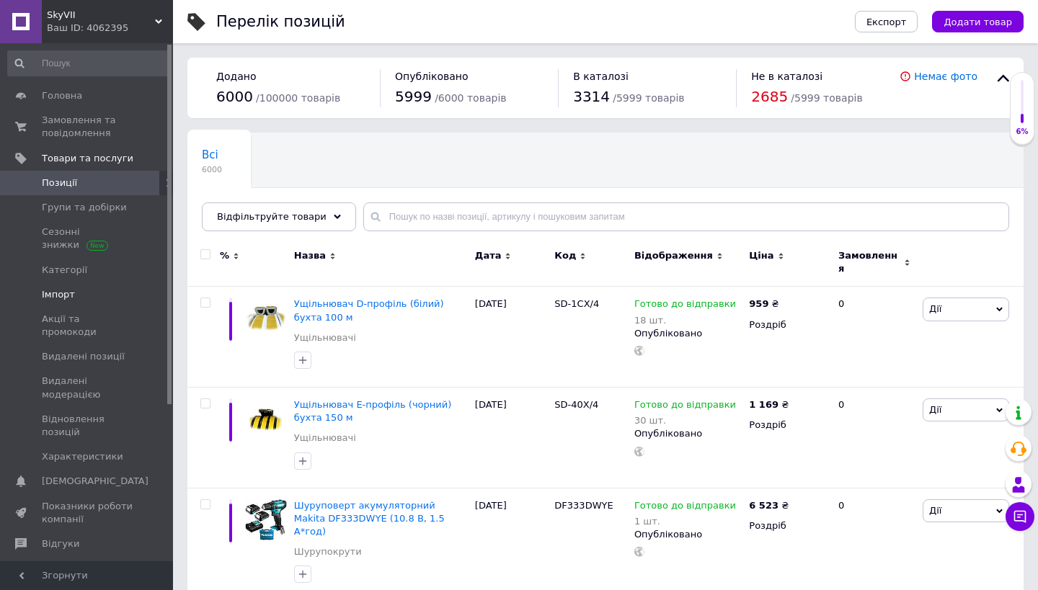
click at [74, 288] on span "Імпорт" at bounding box center [88, 294] width 92 height 13
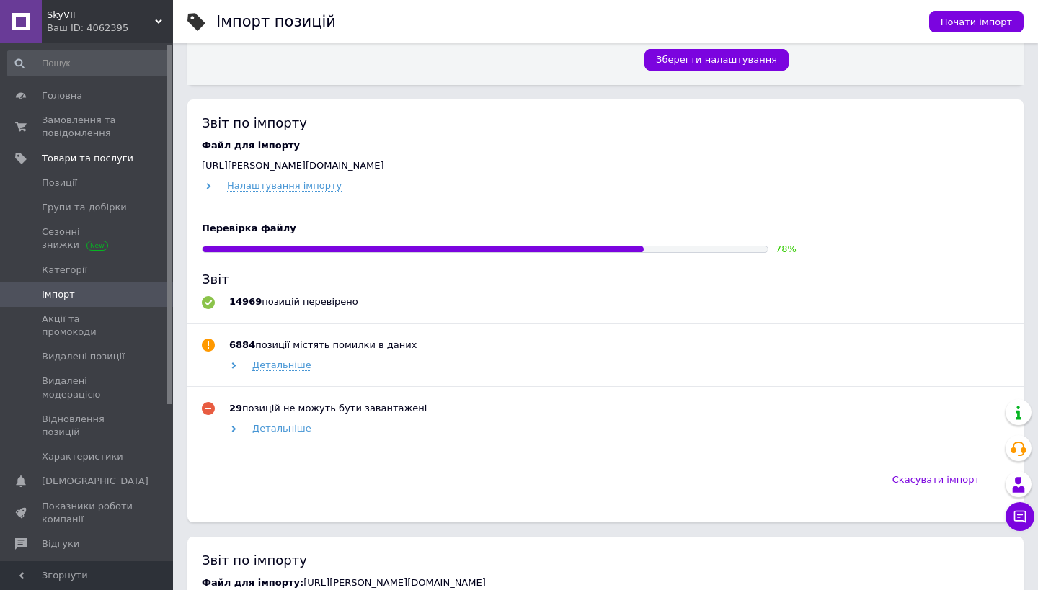
scroll to position [651, 0]
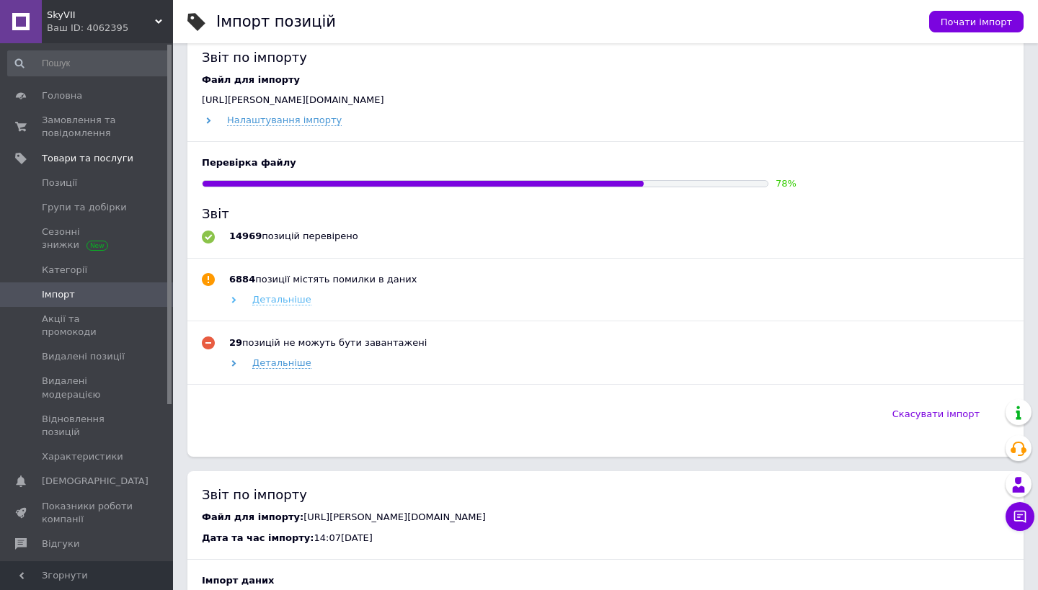
click at [232, 297] on icon at bounding box center [234, 300] width 6 height 6
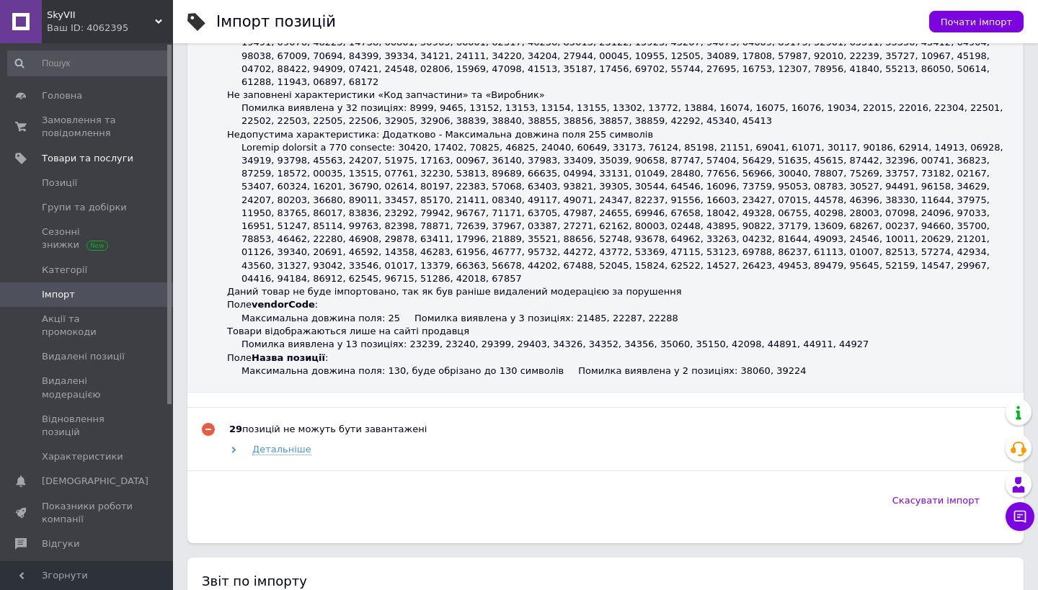
scroll to position [1641, 0]
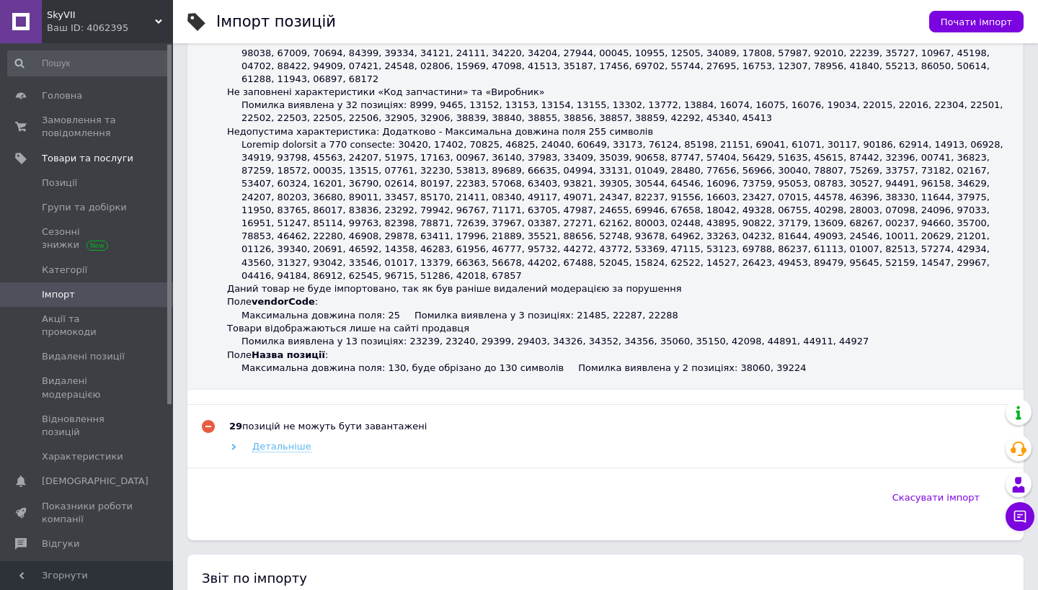
click at [267, 441] on span "Детальніше" at bounding box center [281, 447] width 59 height 12
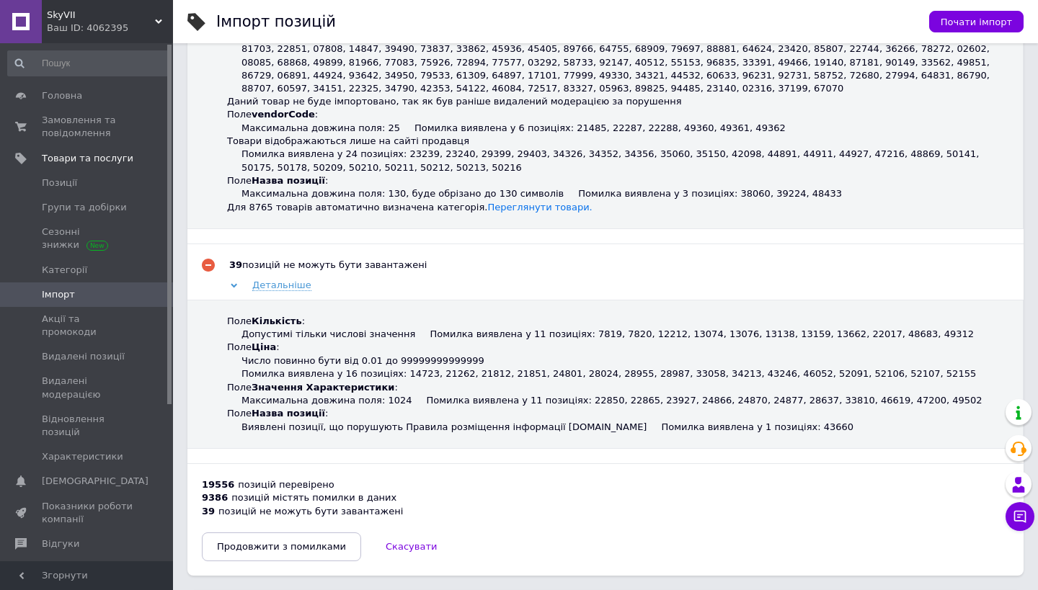
scroll to position [2348, 0]
click at [324, 540] on span "Продовжити з помилками" at bounding box center [281, 545] width 129 height 11
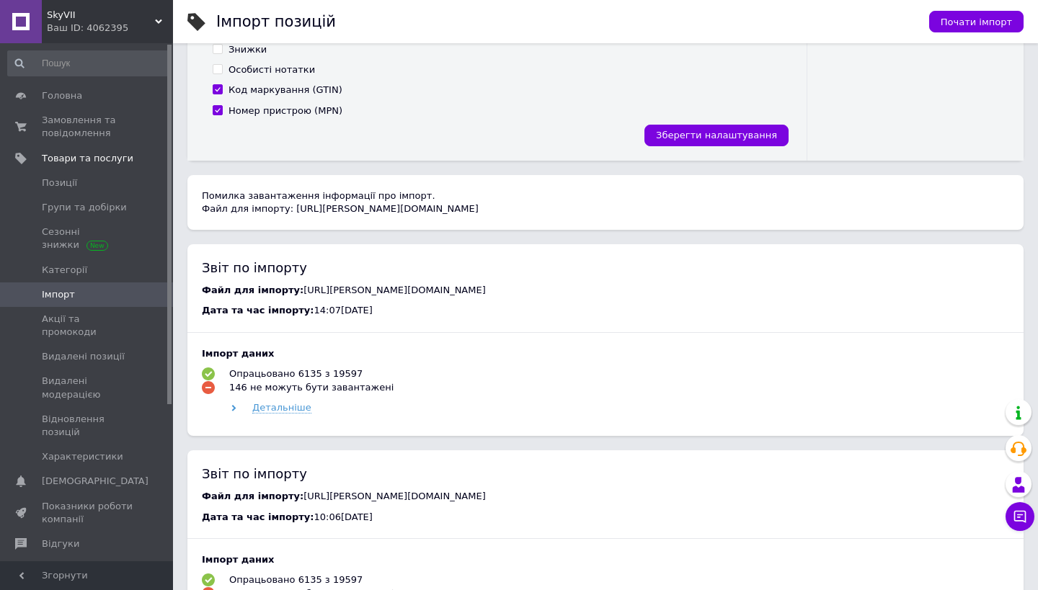
scroll to position [533, 0]
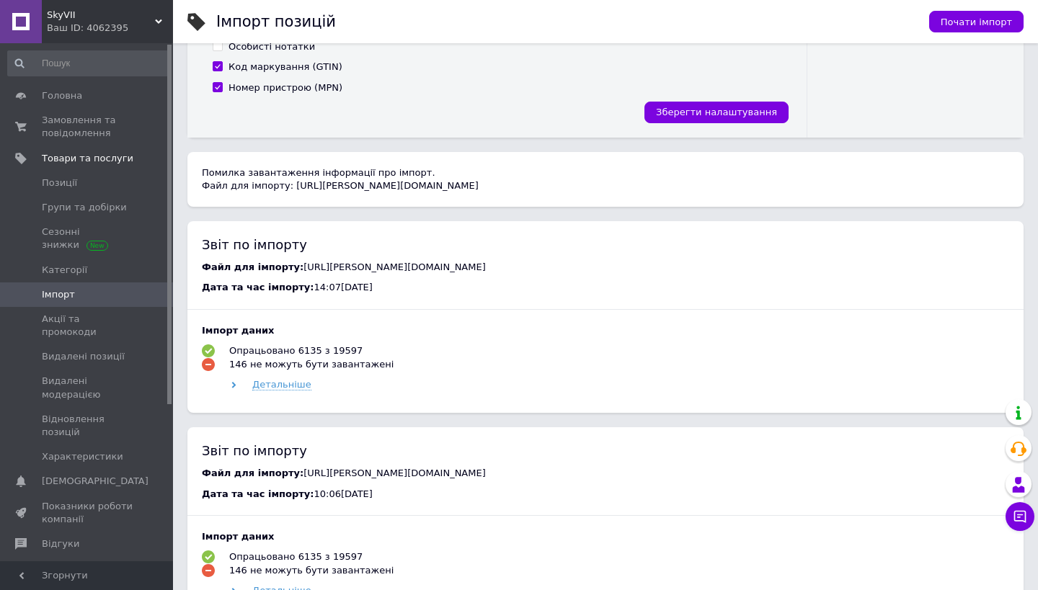
click at [422, 182] on div "Помилка завантаження інформації про імпорт. Файл для імпорту: http://kwitka.ua/…" at bounding box center [605, 179] width 836 height 55
click at [240, 385] on div "Детальніше" at bounding box center [618, 384] width 782 height 13
click at [235, 384] on icon at bounding box center [234, 385] width 6 height 6
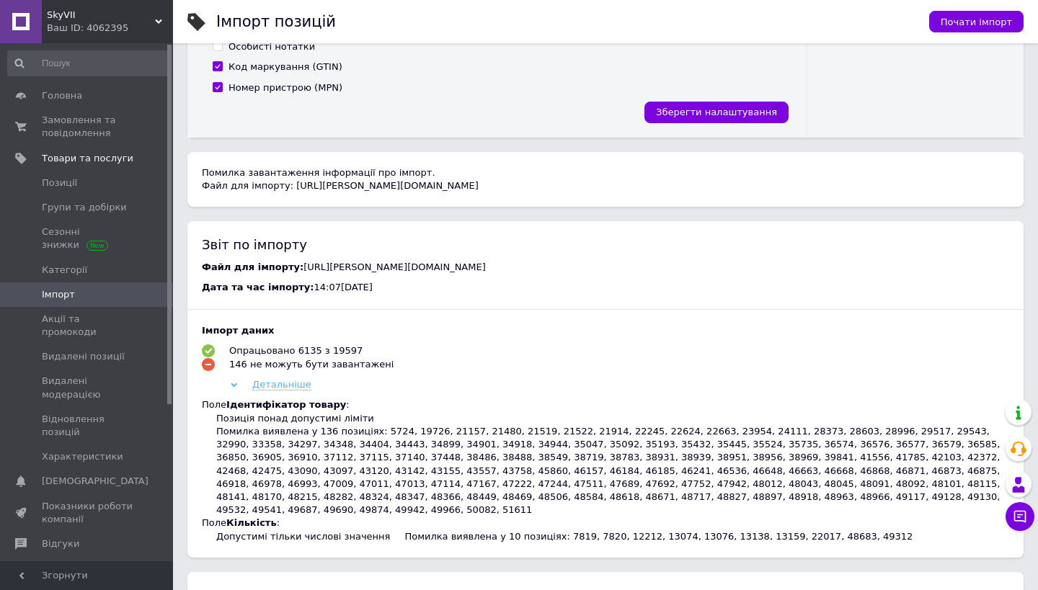
click at [236, 383] on icon at bounding box center [234, 385] width 6 height 6
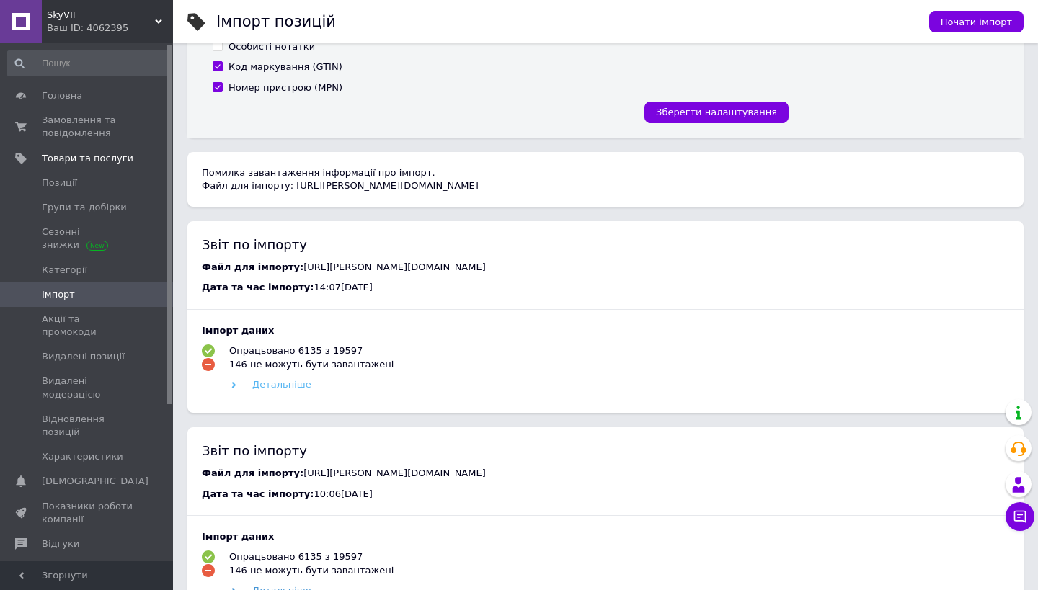
click at [232, 383] on icon at bounding box center [234, 385] width 6 height 6
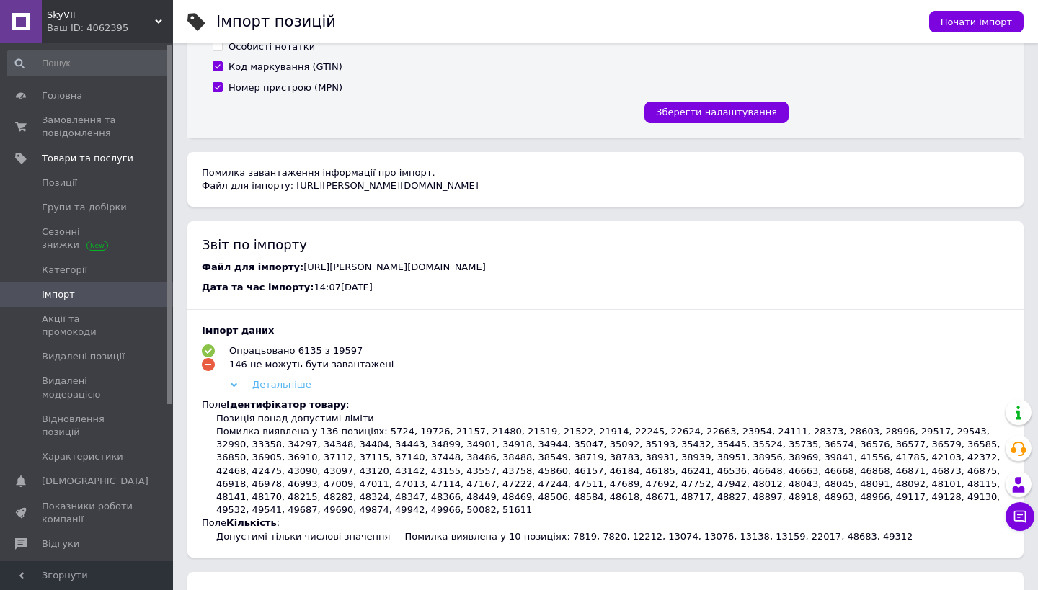
click at [232, 383] on icon at bounding box center [234, 385] width 6 height 6
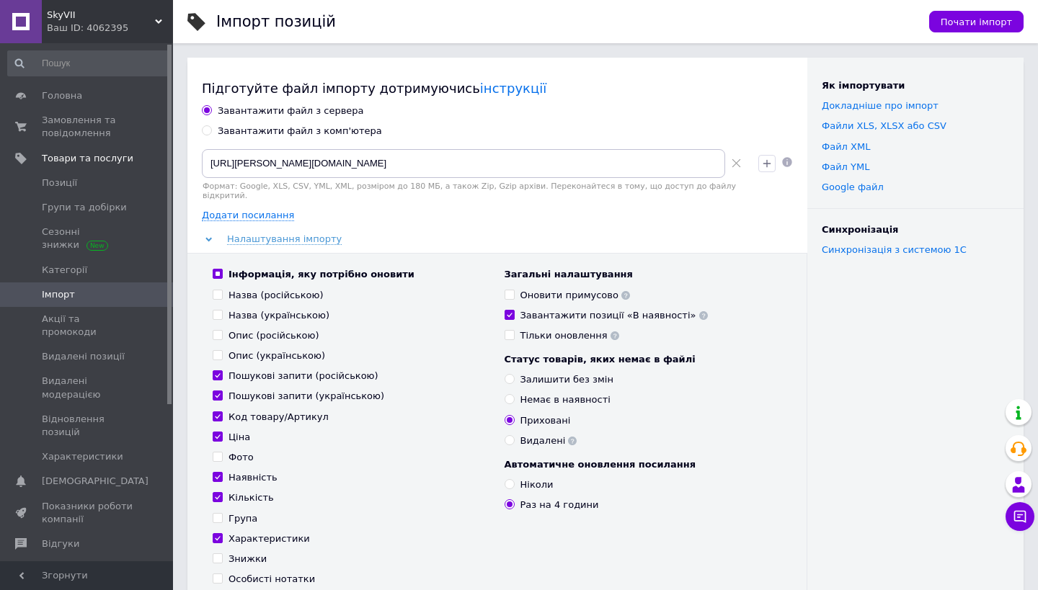
scroll to position [0, 0]
